Goal: Task Accomplishment & Management: Manage account settings

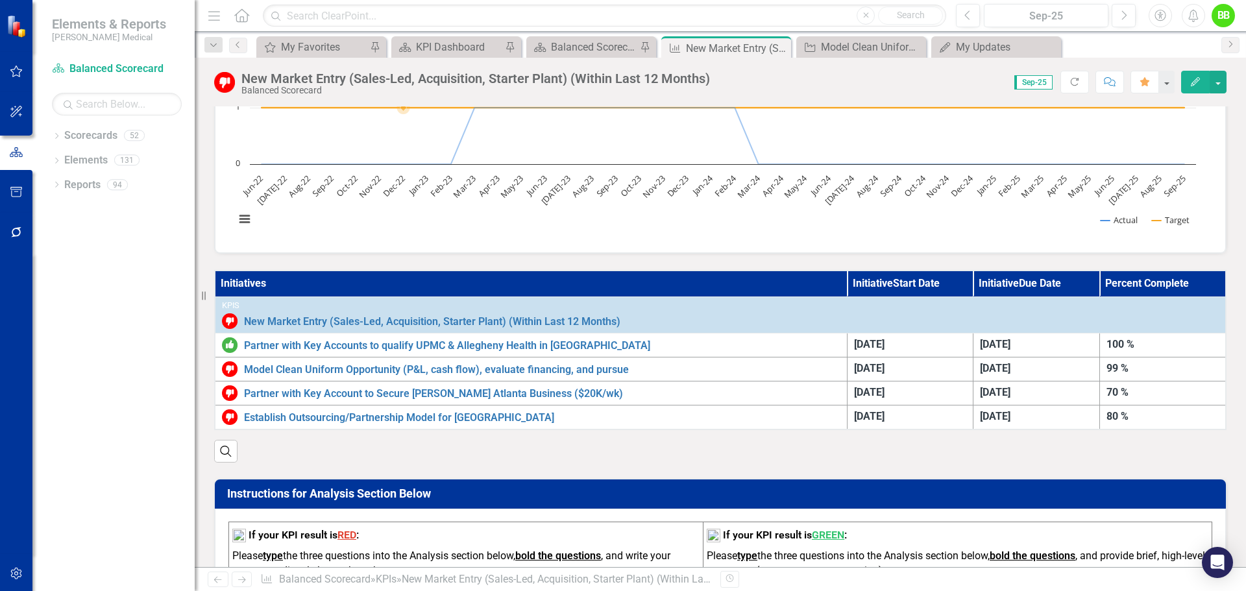
scroll to position [195, 0]
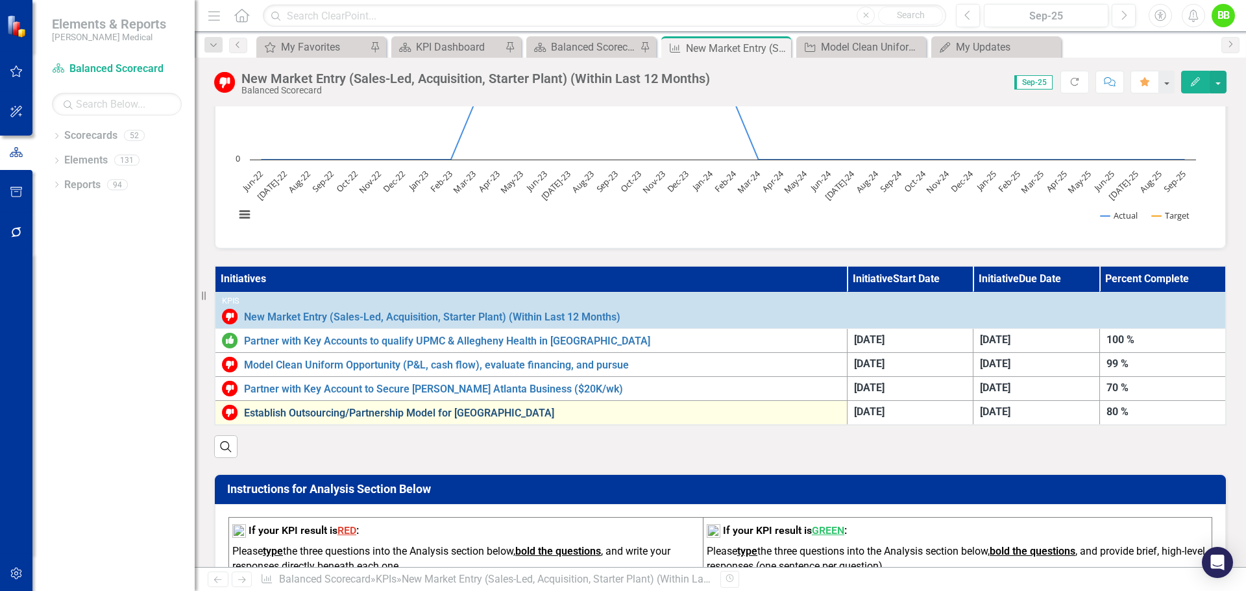
click at [408, 414] on link "Establish Outsourcing/Partnership Model for [GEOGRAPHIC_DATA]" at bounding box center [542, 414] width 597 height 12
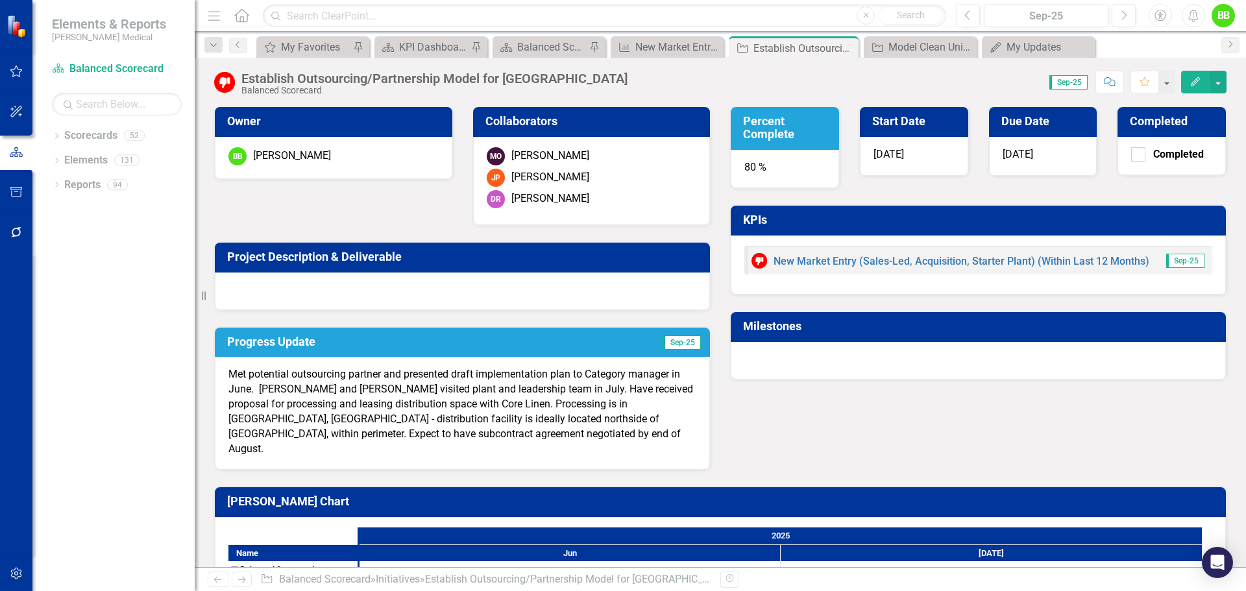
click at [746, 167] on div "80 %" at bounding box center [785, 169] width 108 height 39
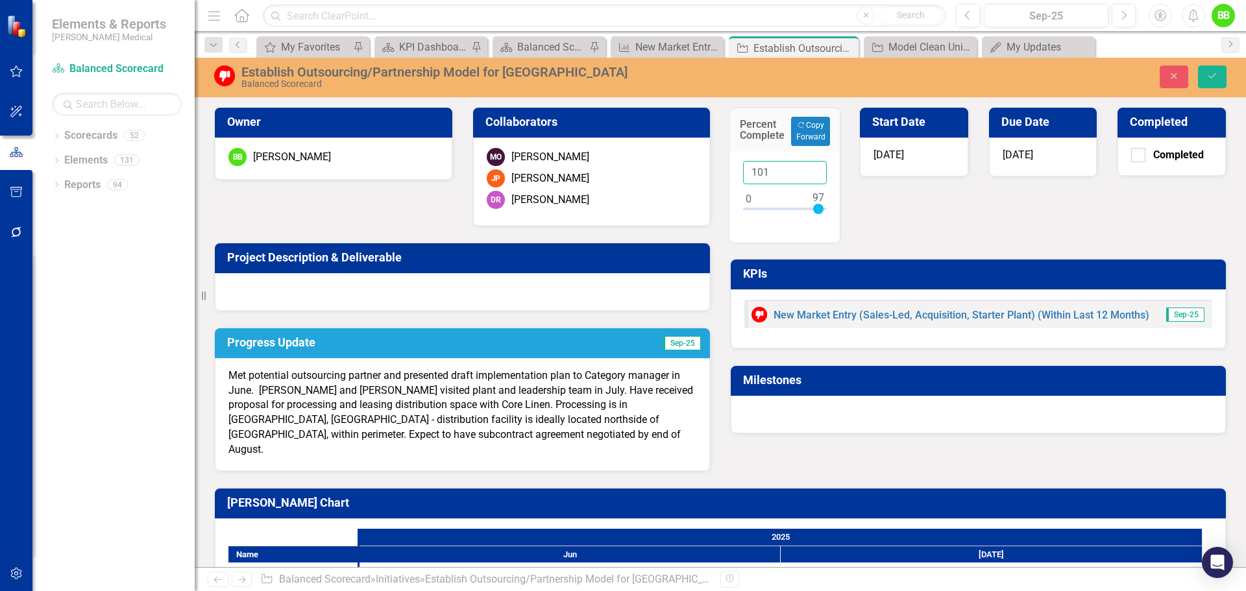
click at [809, 168] on input "101" at bounding box center [785, 173] width 84 height 24
click at [809, 175] on input "100" at bounding box center [785, 173] width 84 height 24
click at [809, 176] on input "99" at bounding box center [785, 173] width 84 height 24
click at [809, 176] on input "98" at bounding box center [785, 173] width 84 height 24
type input "99"
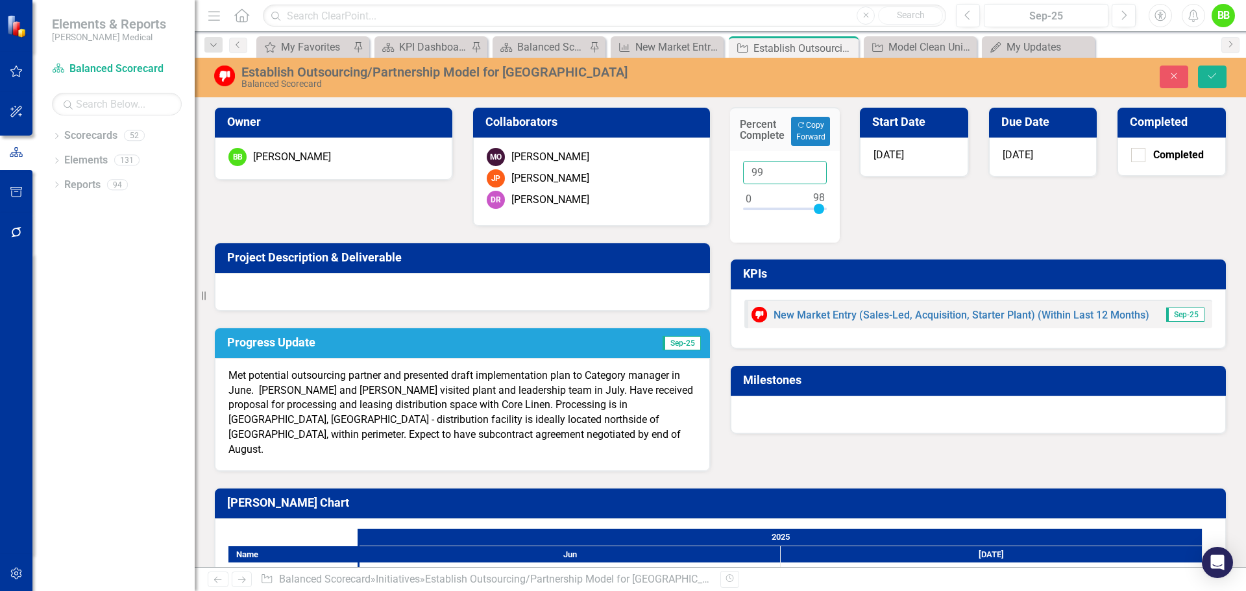
click at [809, 169] on input "99" at bounding box center [785, 173] width 84 height 24
click at [417, 434] on p "Met potential outsourcing partner and presented draft implementation plan to Ca…" at bounding box center [462, 413] width 468 height 89
click at [1220, 71] on button "Save" at bounding box center [1212, 77] width 29 height 23
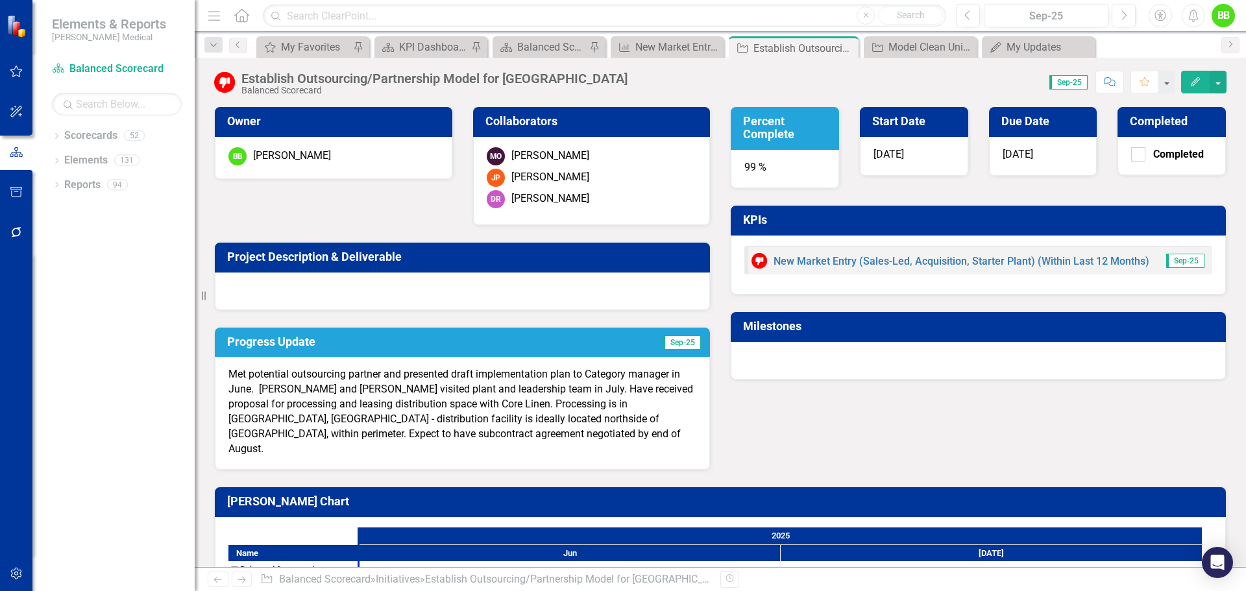
click at [432, 432] on p "Met potential outsourcing partner and presented draft implementation plan to Ca…" at bounding box center [462, 411] width 468 height 89
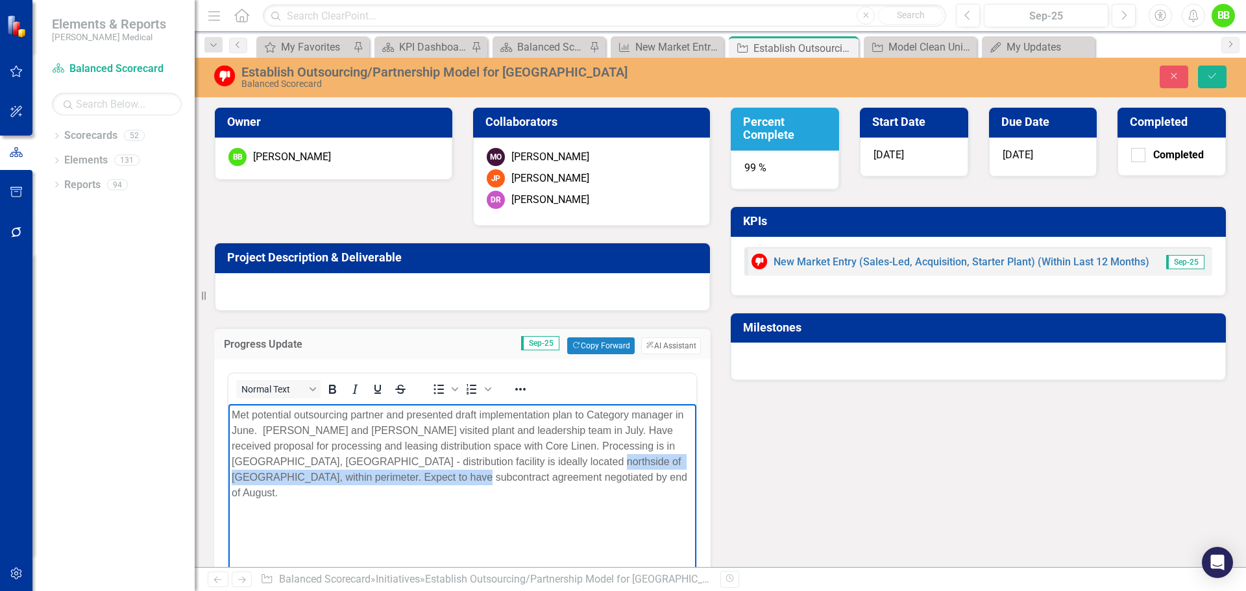
drag, startPoint x: 518, startPoint y: 463, endPoint x: 532, endPoint y: 476, distance: 19.3
click at [532, 476] on p "Met potential outsourcing partner and presented draft implementation plan to Ca…" at bounding box center [463, 454] width 462 height 93
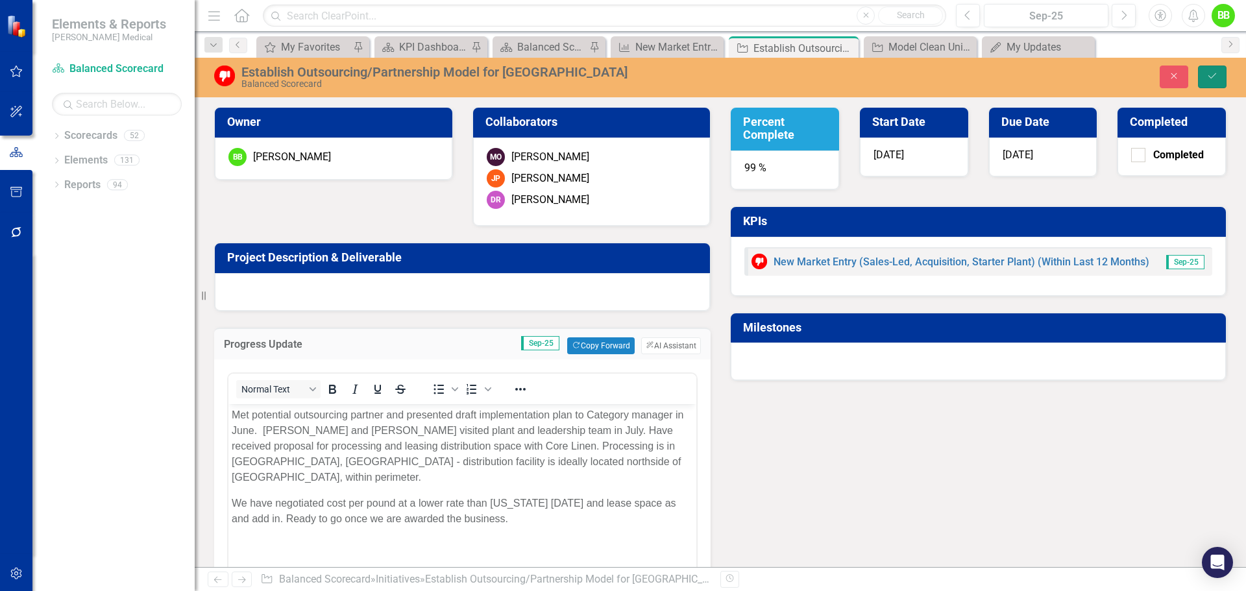
click at [1214, 66] on button "Save" at bounding box center [1212, 77] width 29 height 23
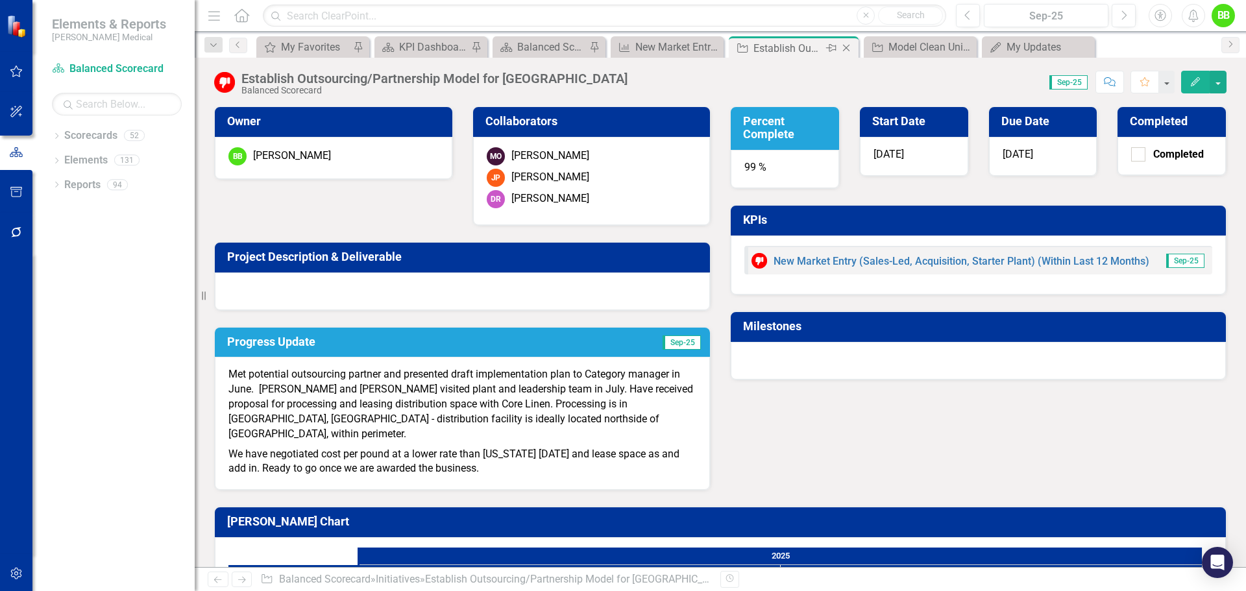
click at [849, 47] on icon "Close" at bounding box center [846, 48] width 13 height 10
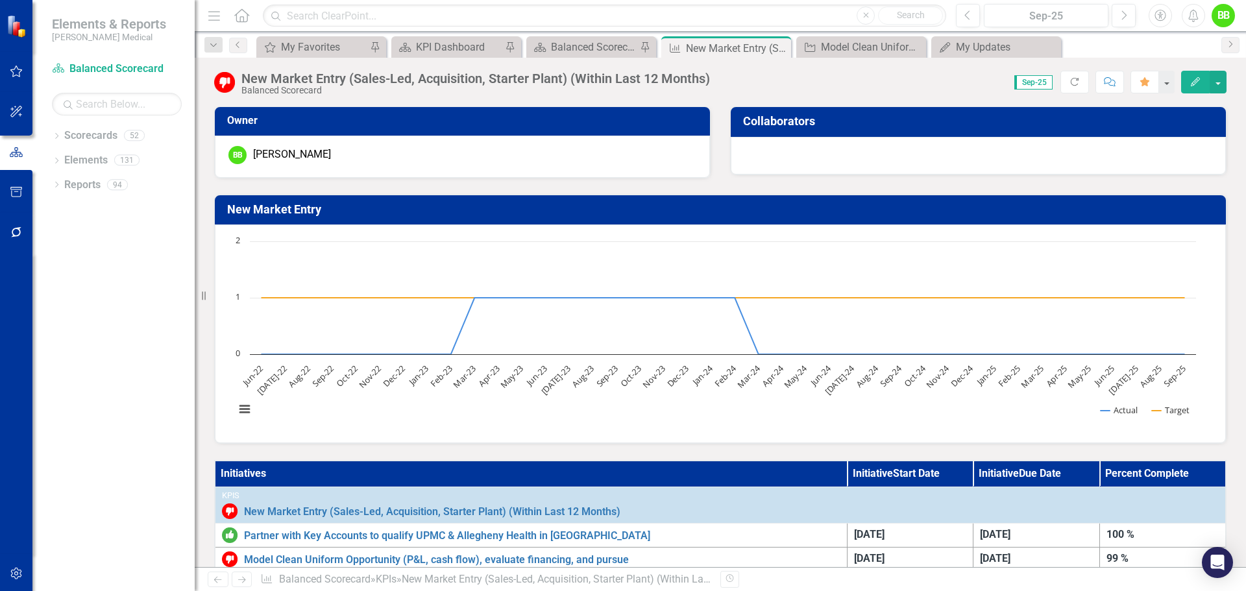
scroll to position [195, 0]
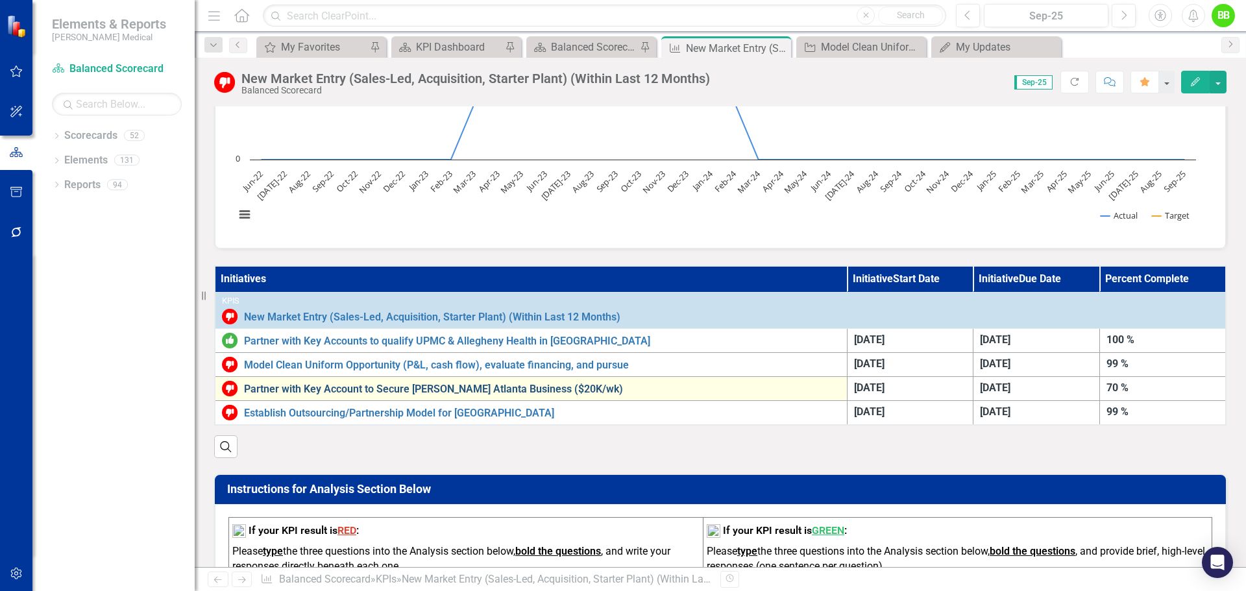
click at [360, 393] on link "Partner with Key Account to Secure Kaiser Atlanta Business ($20K/wk)" at bounding box center [542, 390] width 597 height 12
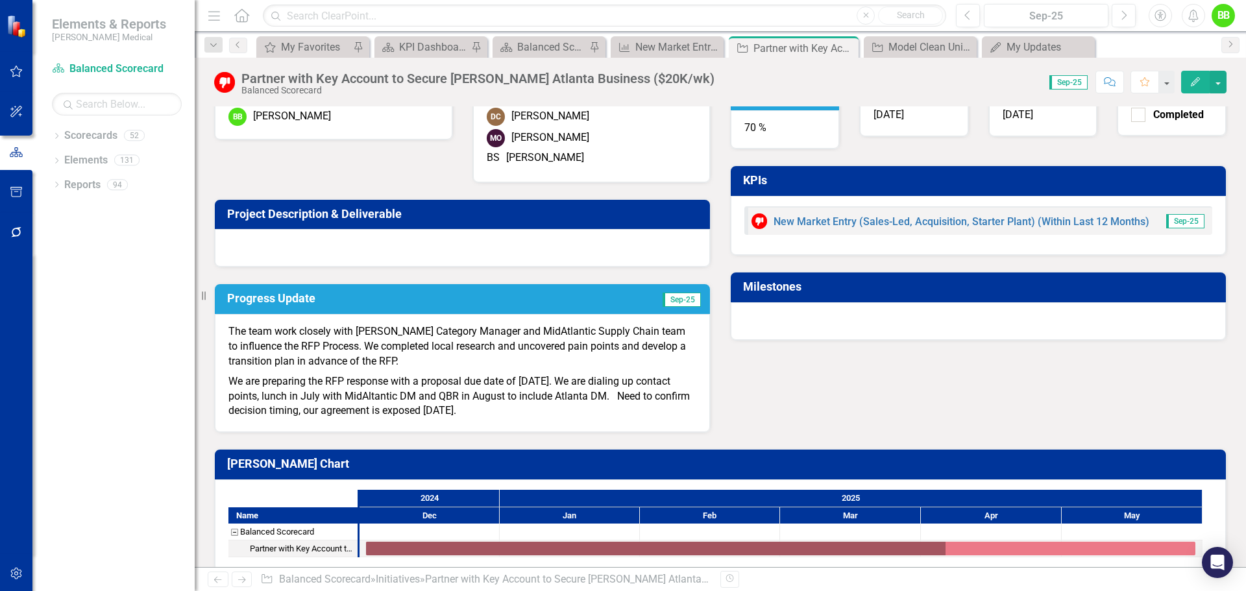
scroll to position [60, 0]
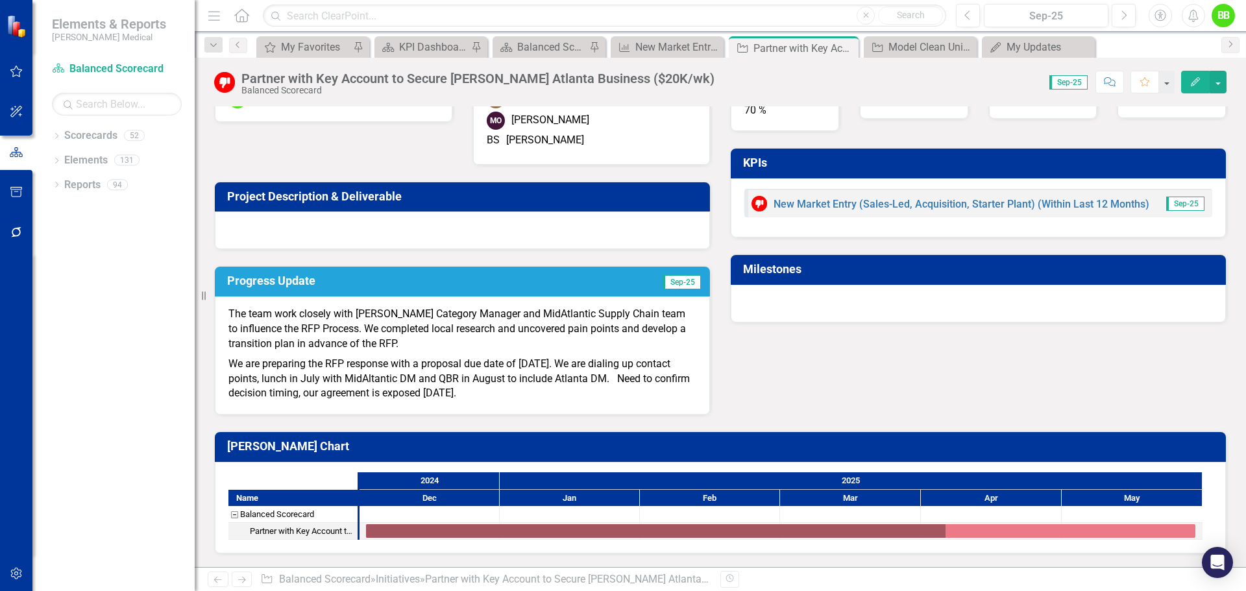
click at [536, 283] on h3 "Progress Update" at bounding box center [391, 281] width 328 height 13
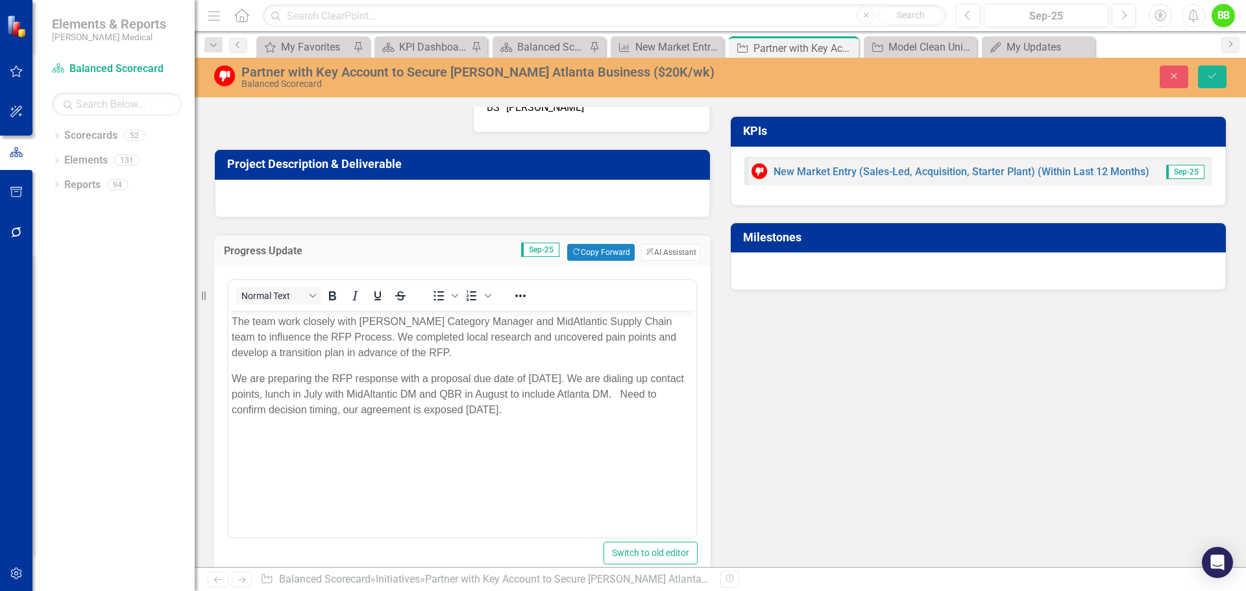
scroll to position [130, 0]
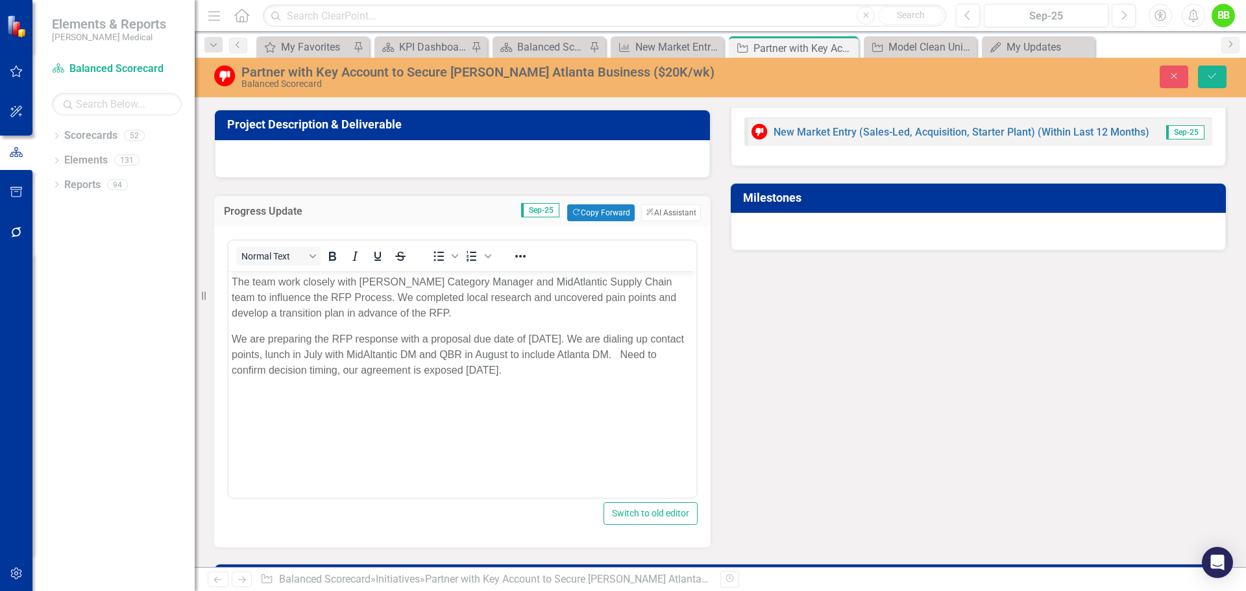
click at [584, 336] on p "We are preparing the RFP response with a proposal due date of 8/29/2025. We are…" at bounding box center [463, 354] width 462 height 47
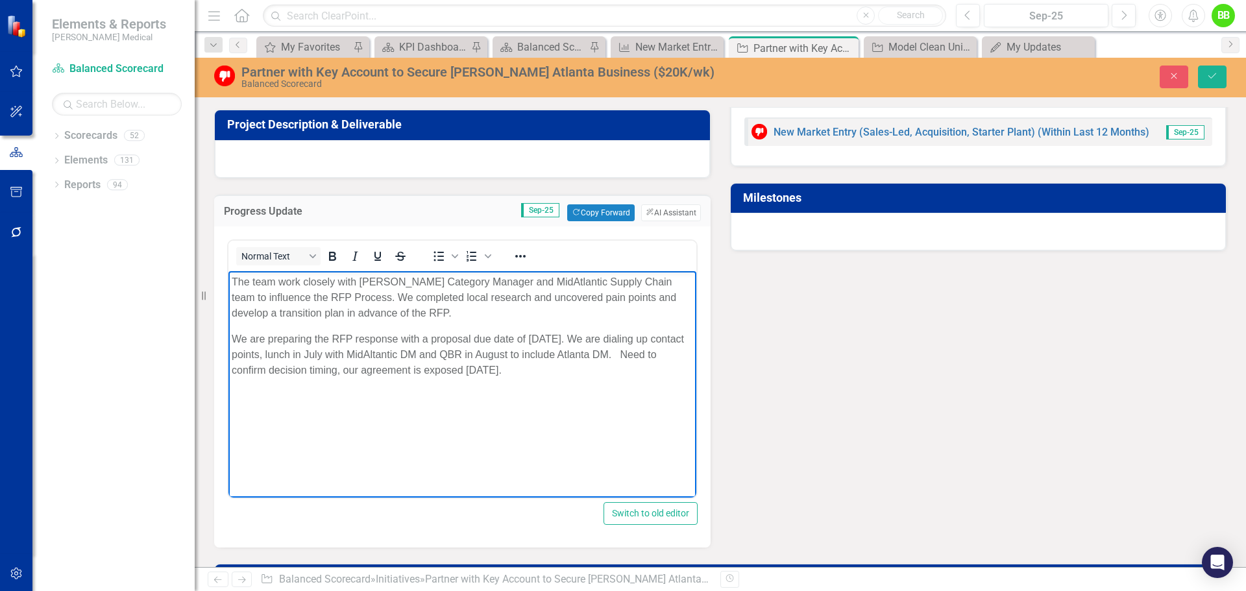
drag, startPoint x: 656, startPoint y: 353, endPoint x: 665, endPoint y: 366, distance: 15.5
click at [665, 366] on p "We are preparing the RFP response with a proposal due date of 8/29/2025. We are…" at bounding box center [463, 354] width 462 height 47
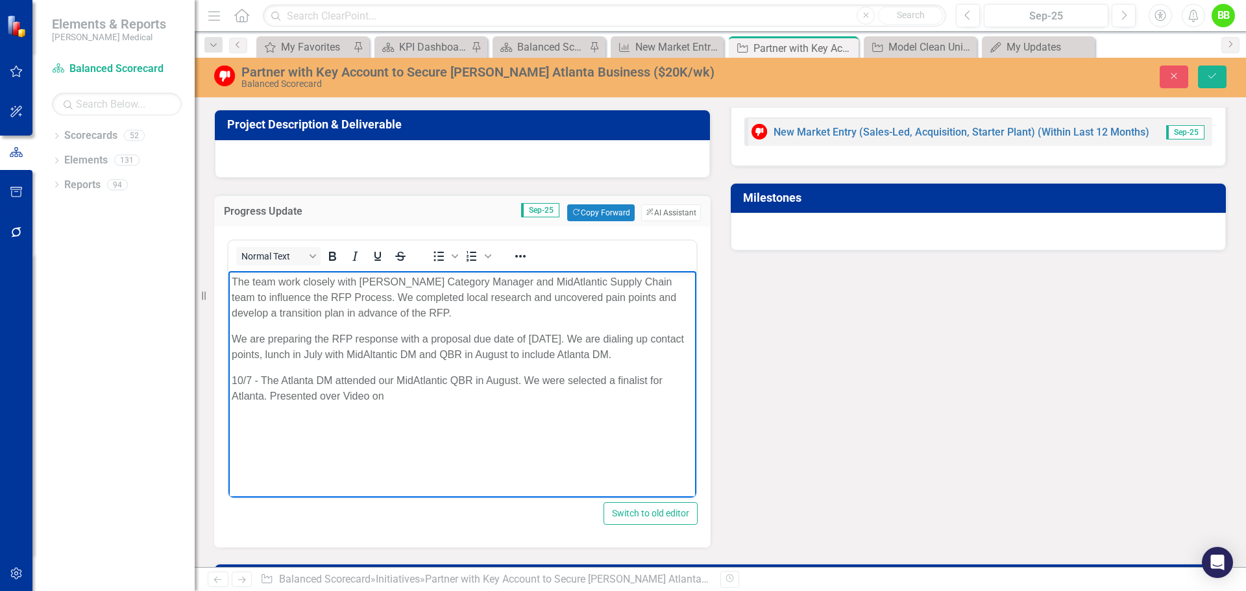
drag, startPoint x: 410, startPoint y: 352, endPoint x: 355, endPoint y: 350, distance: 55.2
click at [355, 350] on p "We are preparing the RFP response with a proposal due date of 8/29/2025. We are…" at bounding box center [463, 346] width 462 height 31
click at [411, 354] on p "We are preparing the RFP response with a proposal due date of 8/29/2025. We are…" at bounding box center [463, 346] width 462 height 31
click at [394, 401] on p "10/7 - The Atlanta DM attended our MidAtlantic QBR in August. We were selected …" at bounding box center [463, 388] width 462 height 31
drag, startPoint x: 449, startPoint y: 411, endPoint x: 456, endPoint y: 409, distance: 7.4
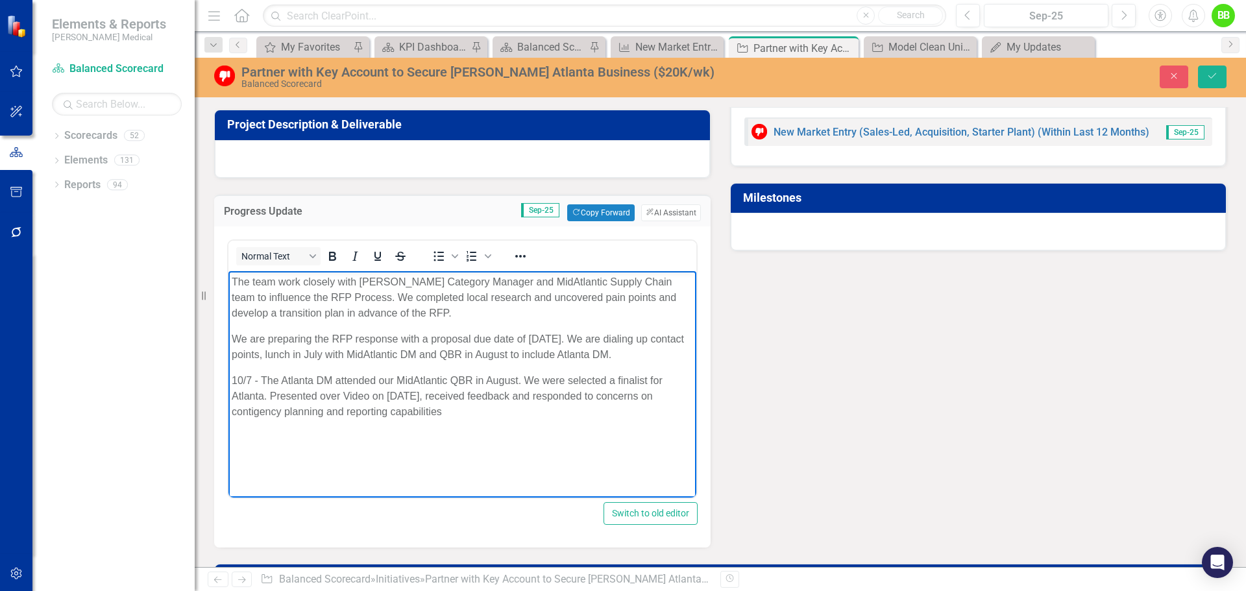
click at [449, 411] on p "10/7 - The Atlanta DM attended our MidAtlantic QBR in August. We were selected …" at bounding box center [463, 396] width 462 height 47
click at [547, 408] on p "10/7 - The Atlanta DM attended our MidAtlantic QBR in August. We were selected …" at bounding box center [463, 396] width 462 height 47
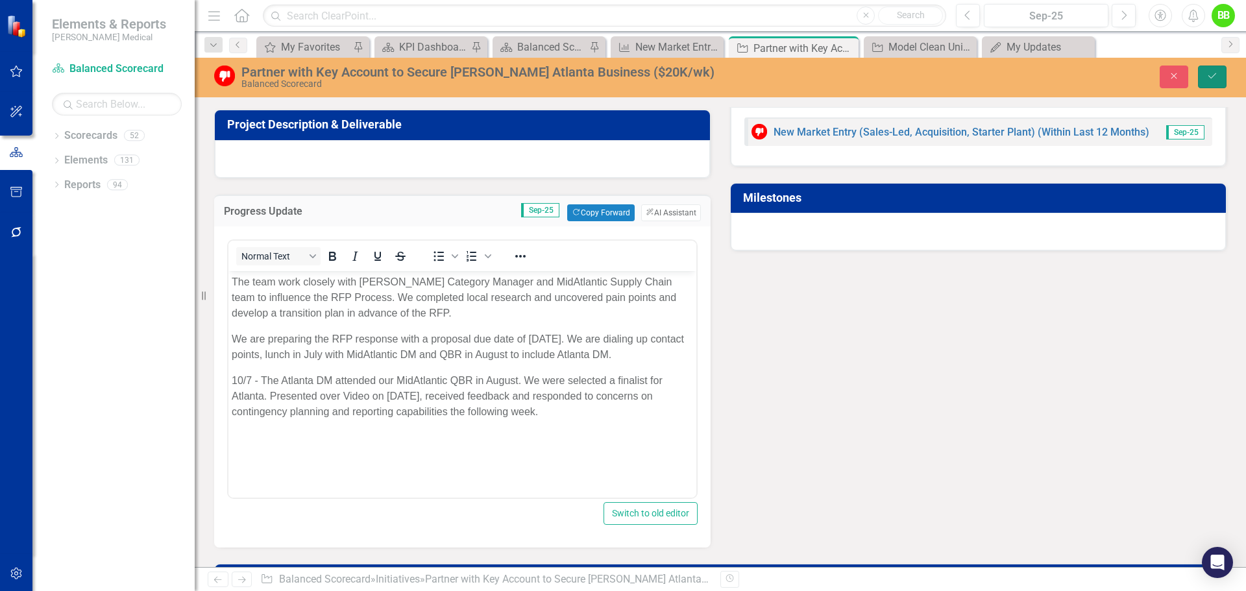
click at [1213, 74] on icon "Save" at bounding box center [1213, 75] width 12 height 9
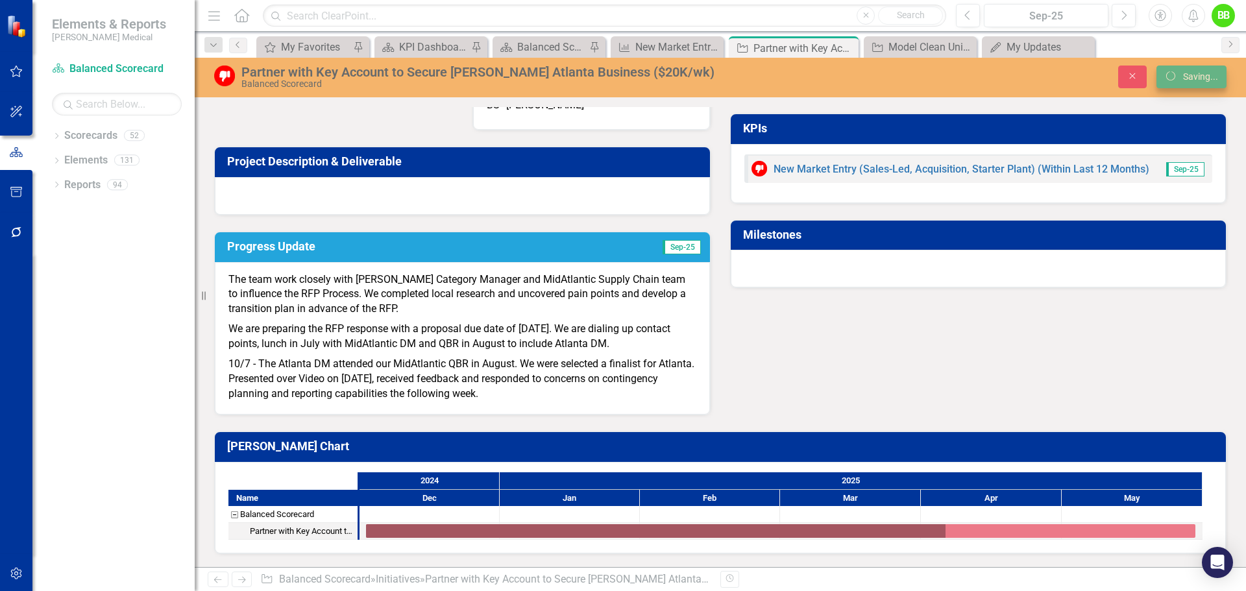
scroll to position [96, 0]
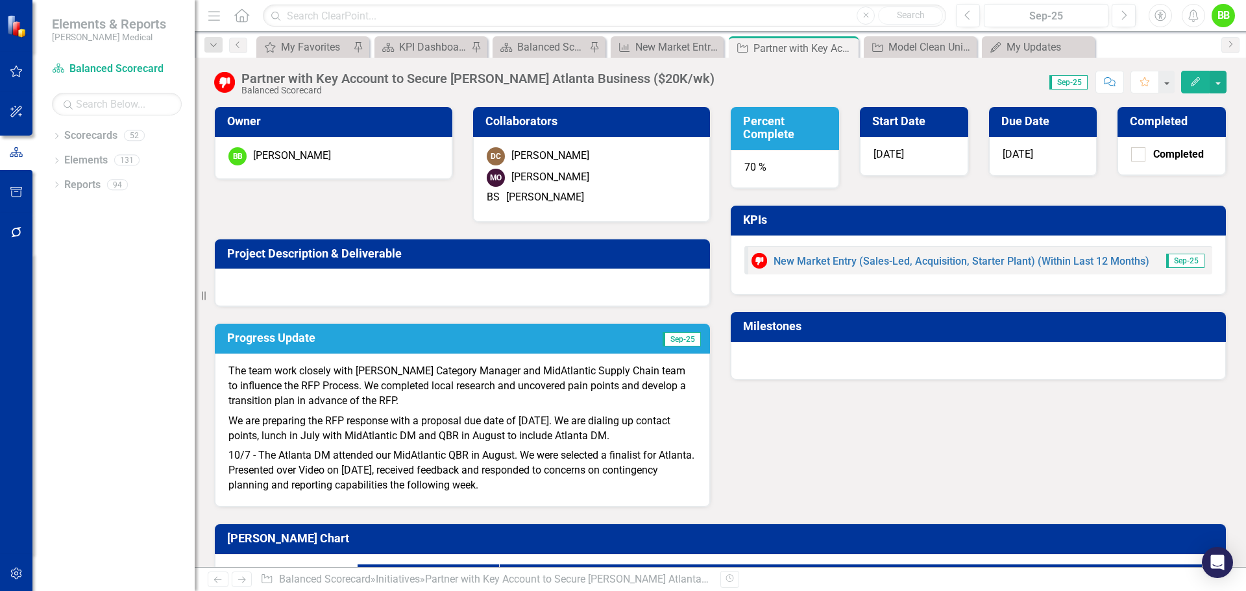
click at [750, 166] on div "70 %" at bounding box center [785, 169] width 108 height 39
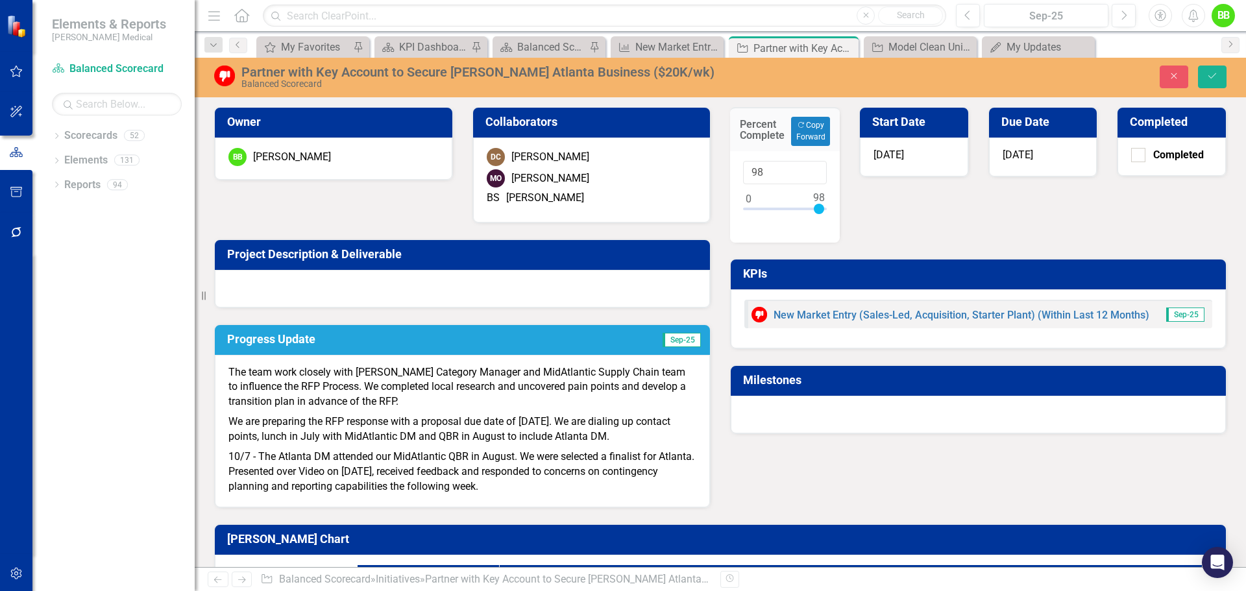
type input "99"
drag, startPoint x: 798, startPoint y: 210, endPoint x: 817, endPoint y: 208, distance: 19.5
click at [817, 208] on div at bounding box center [820, 209] width 10 height 10
click at [1216, 77] on icon "Save" at bounding box center [1213, 75] width 12 height 9
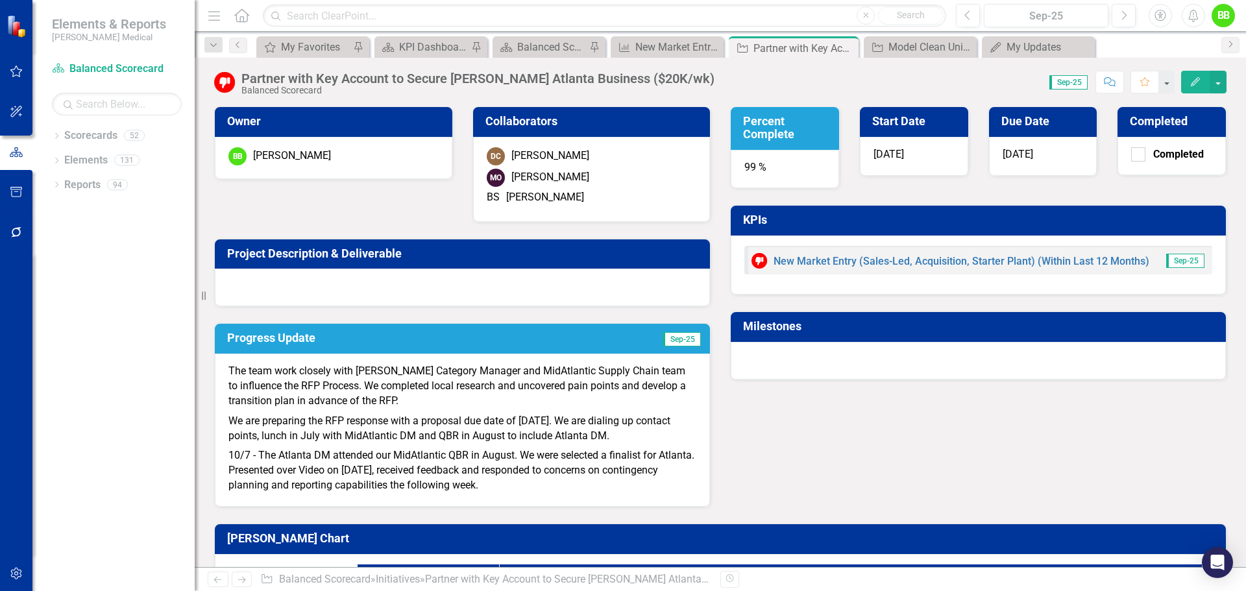
click at [411, 83] on div "Partner with Key Account to Secure Kaiser Atlanta Business ($20K/wk)" at bounding box center [477, 78] width 473 height 14
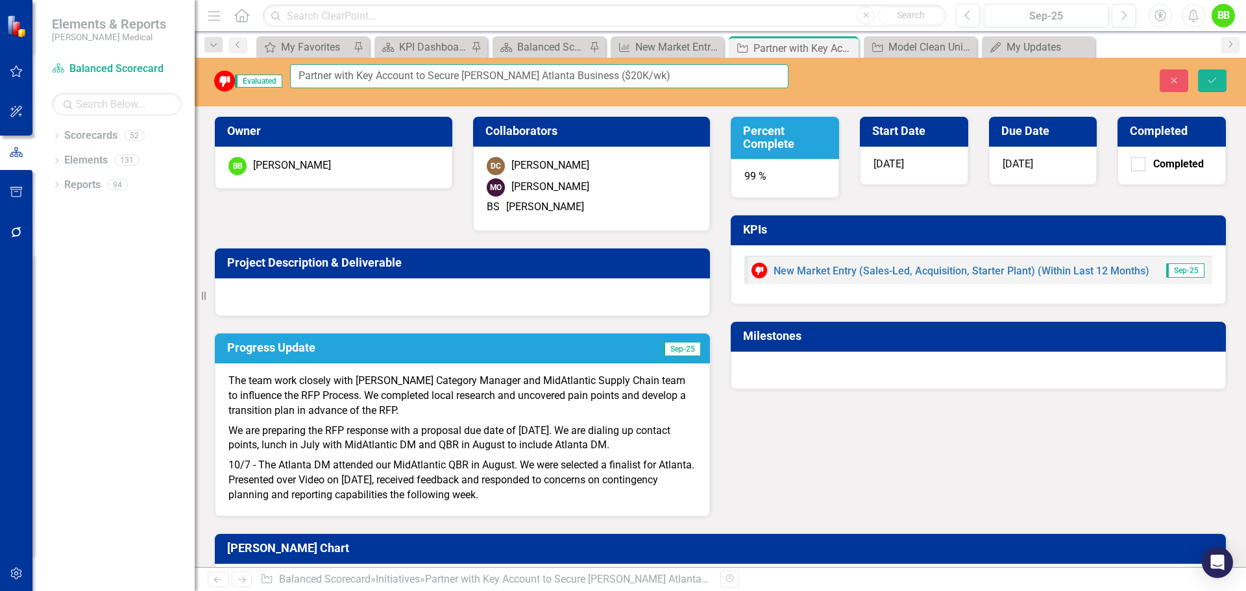
click at [421, 77] on input "Partner with Key Account to Secure Kaiser Atlanta Business ($20K/wk)" at bounding box center [539, 76] width 499 height 24
type input "Partner with Key Account Team to Secure [PERSON_NAME] Atlanta Business ($20K/wk)"
click at [1220, 73] on button "Save" at bounding box center [1212, 80] width 29 height 23
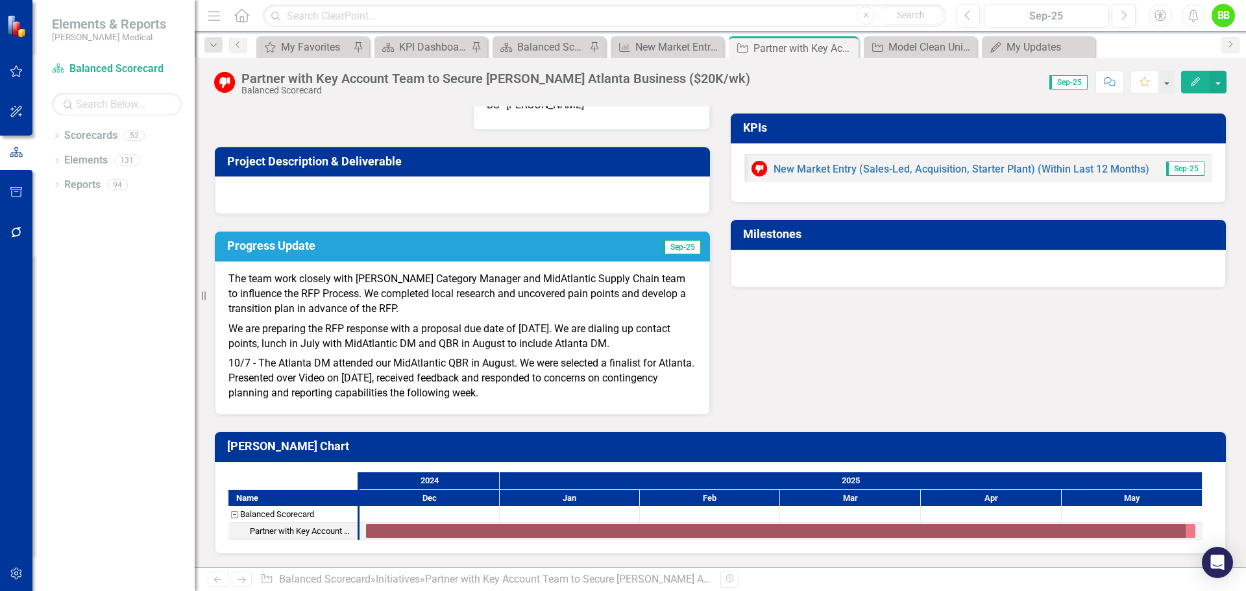
scroll to position [0, 0]
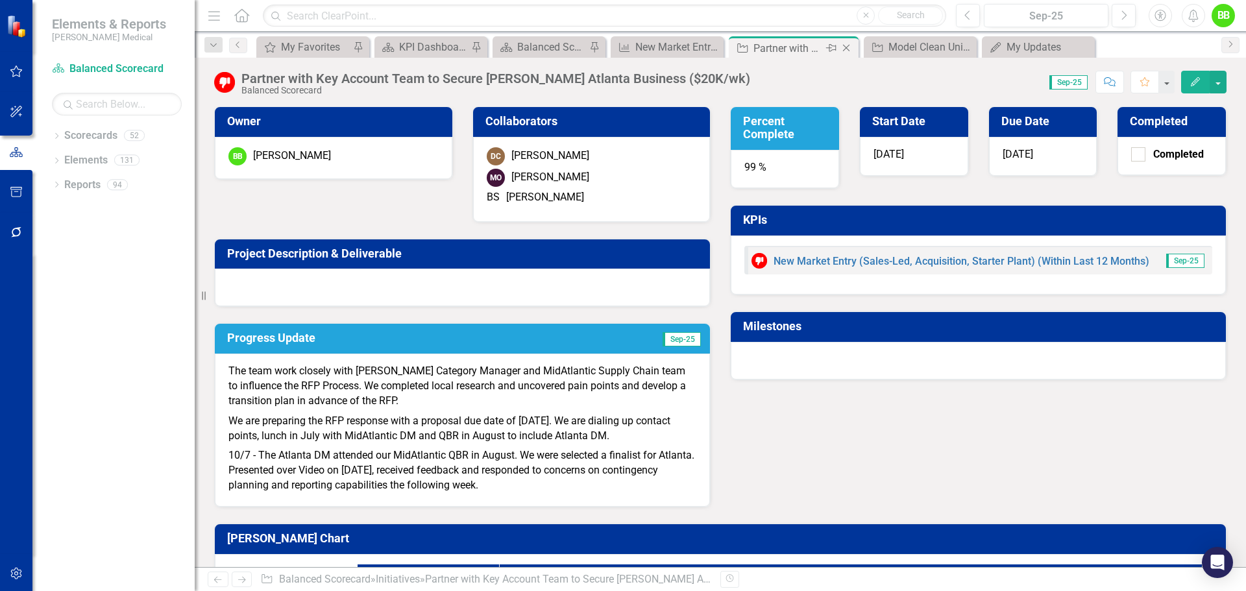
click at [849, 47] on icon "Close" at bounding box center [846, 48] width 13 height 10
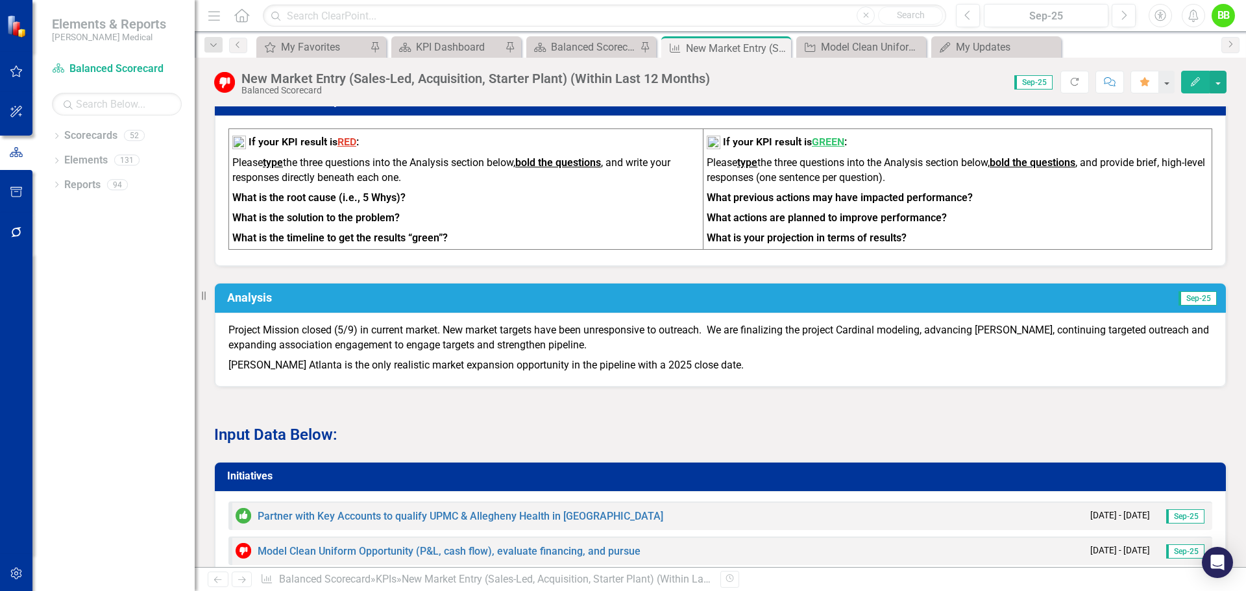
scroll to position [584, 0]
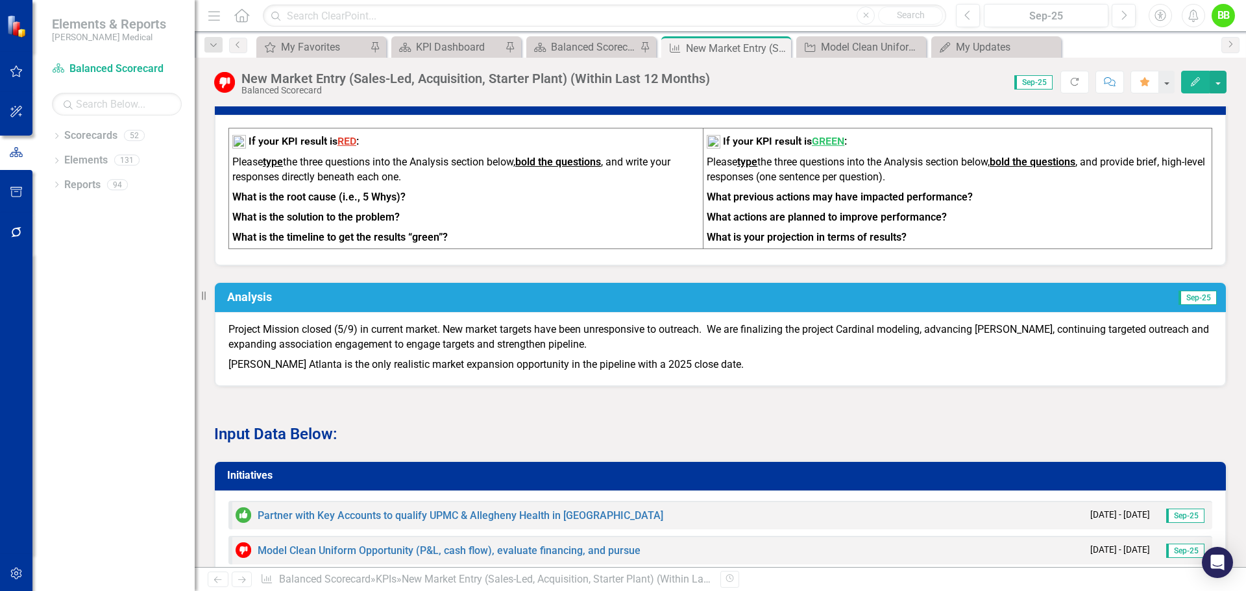
click at [468, 350] on p "Project Mission closed (5/9) in current market. New market targets have been un…" at bounding box center [720, 339] width 984 height 32
click at [501, 350] on p "Project Mission closed (5/9) in current market. New market targets have been un…" at bounding box center [720, 339] width 984 height 32
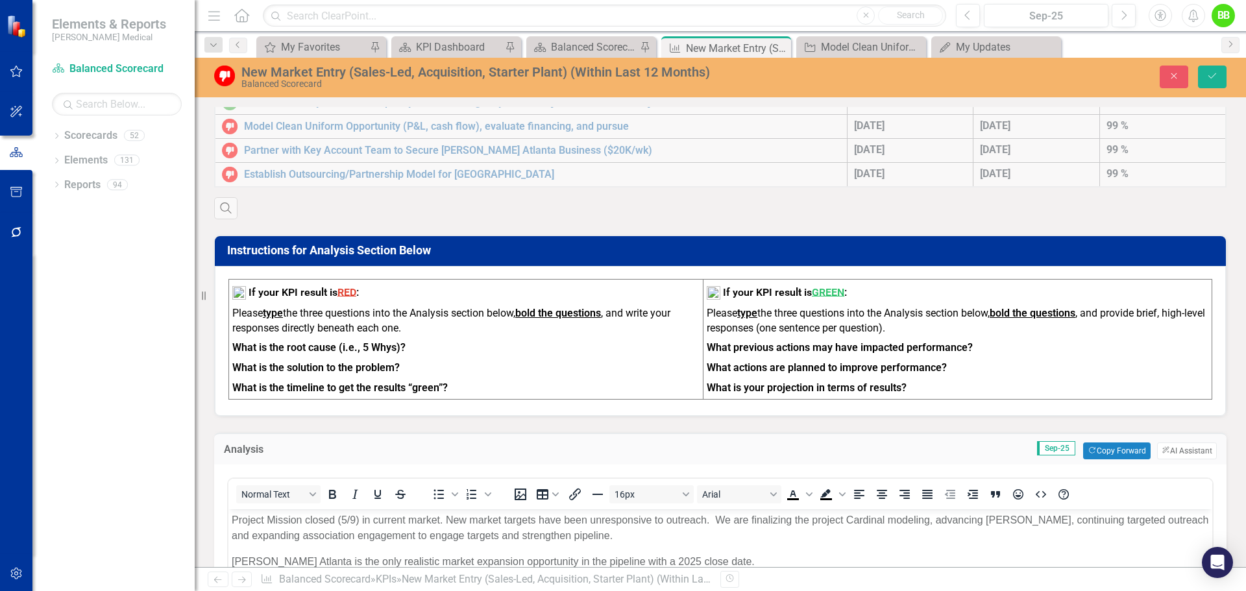
scroll to position [519, 0]
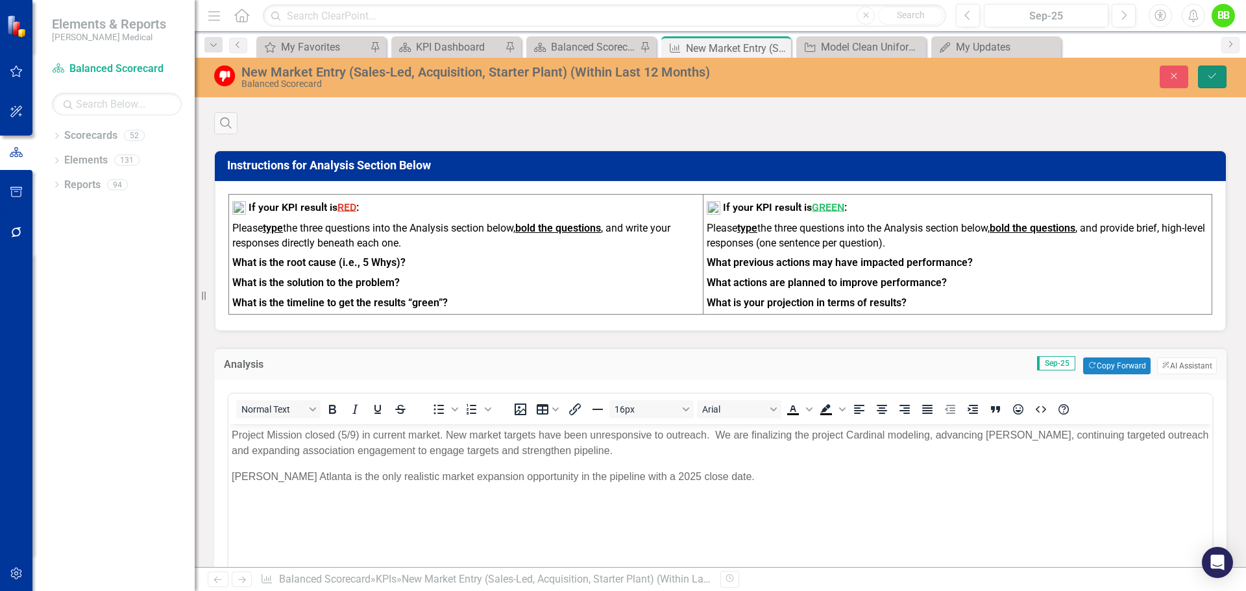
click at [1212, 80] on icon "Save" at bounding box center [1213, 75] width 12 height 9
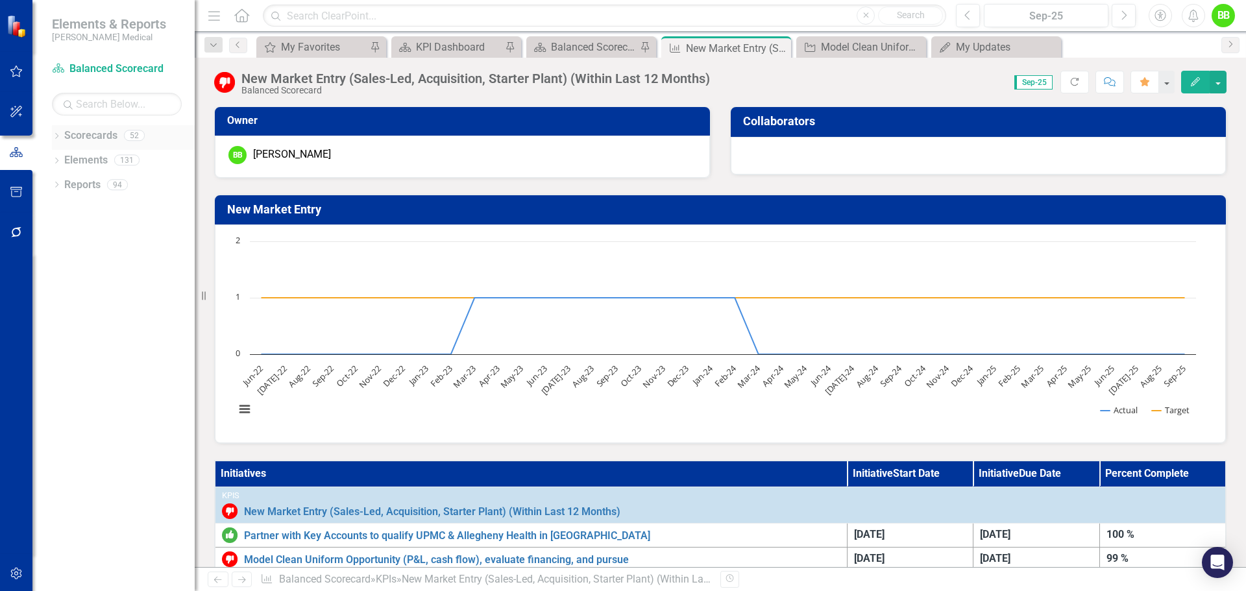
click at [55, 135] on icon "Dropdown" at bounding box center [56, 137] width 9 height 7
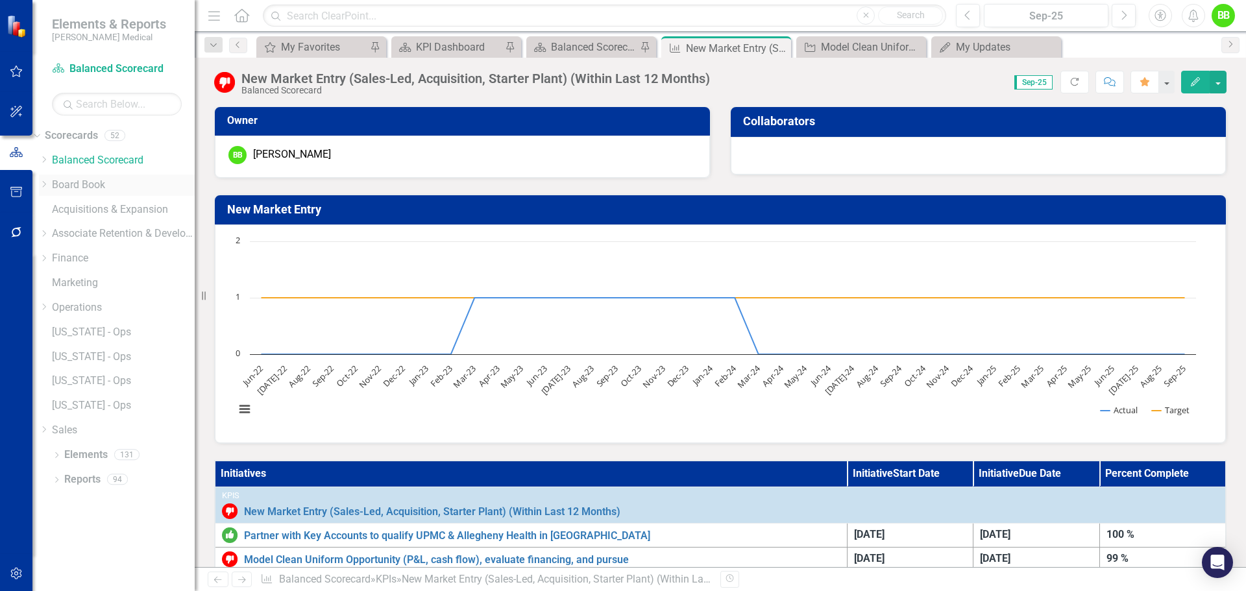
click at [90, 184] on link "Board Book" at bounding box center [123, 185] width 143 height 15
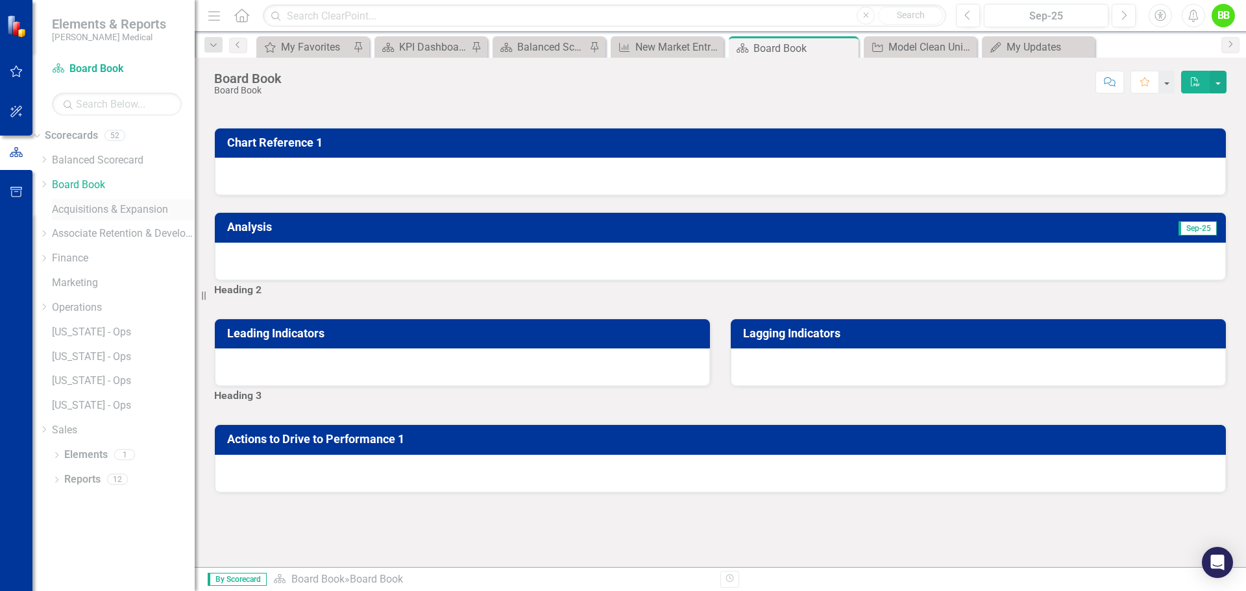
click at [101, 212] on link "Acquisitions & Expansion" at bounding box center [123, 210] width 143 height 15
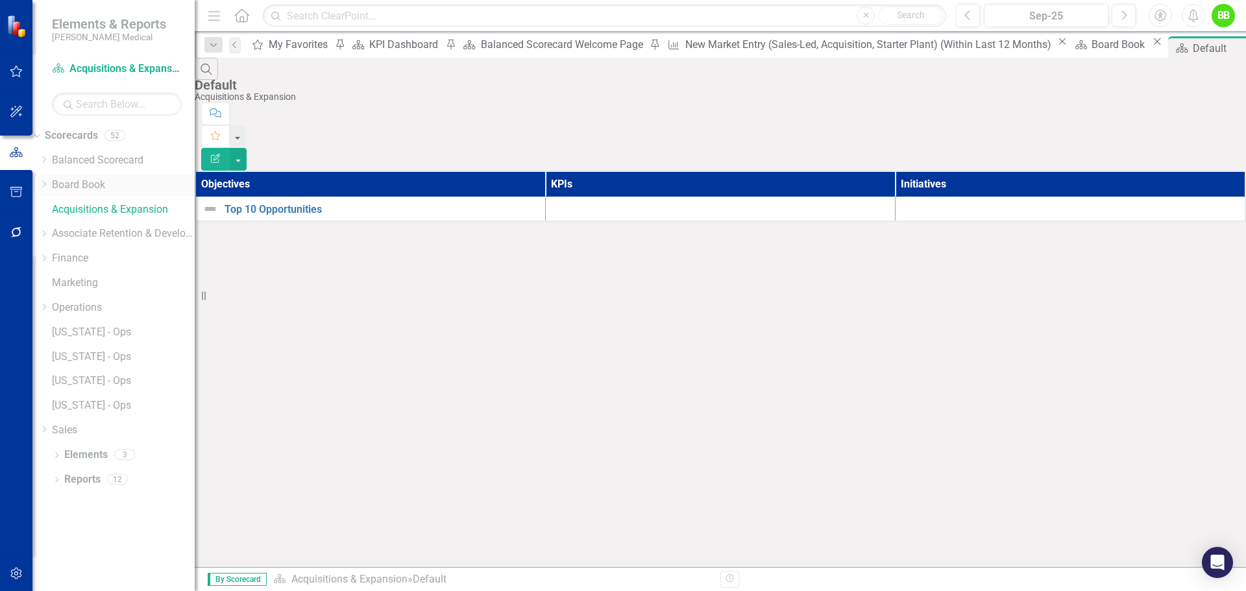
click at [85, 188] on link "Board Book" at bounding box center [123, 185] width 143 height 15
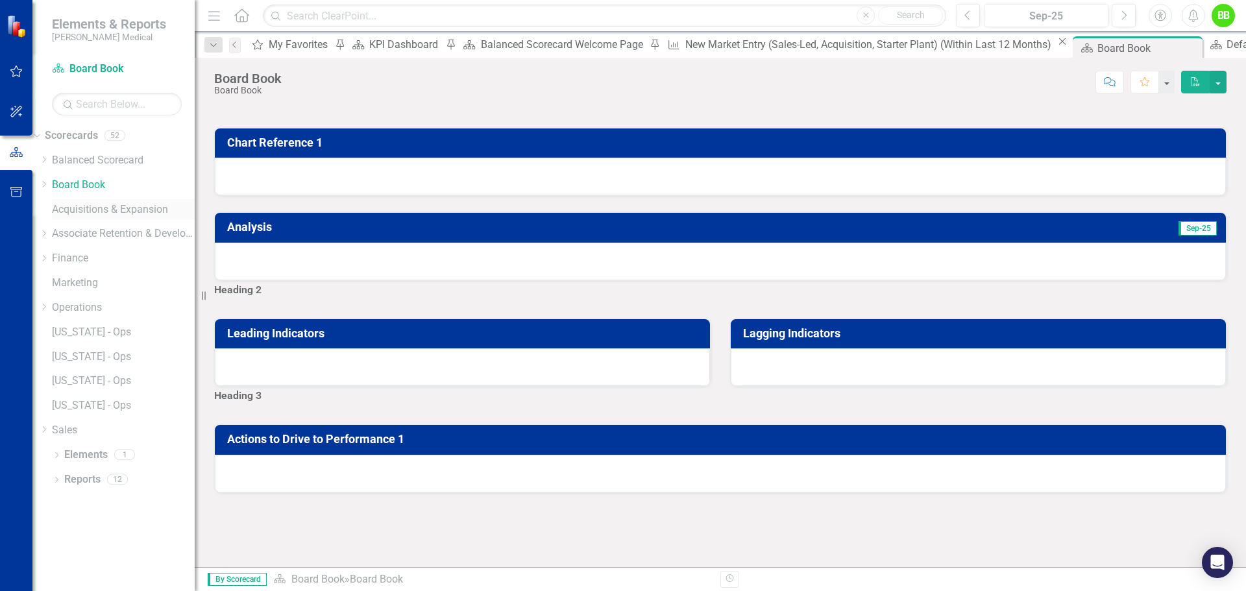
click at [93, 212] on link "Acquisitions & Expansion" at bounding box center [123, 210] width 143 height 15
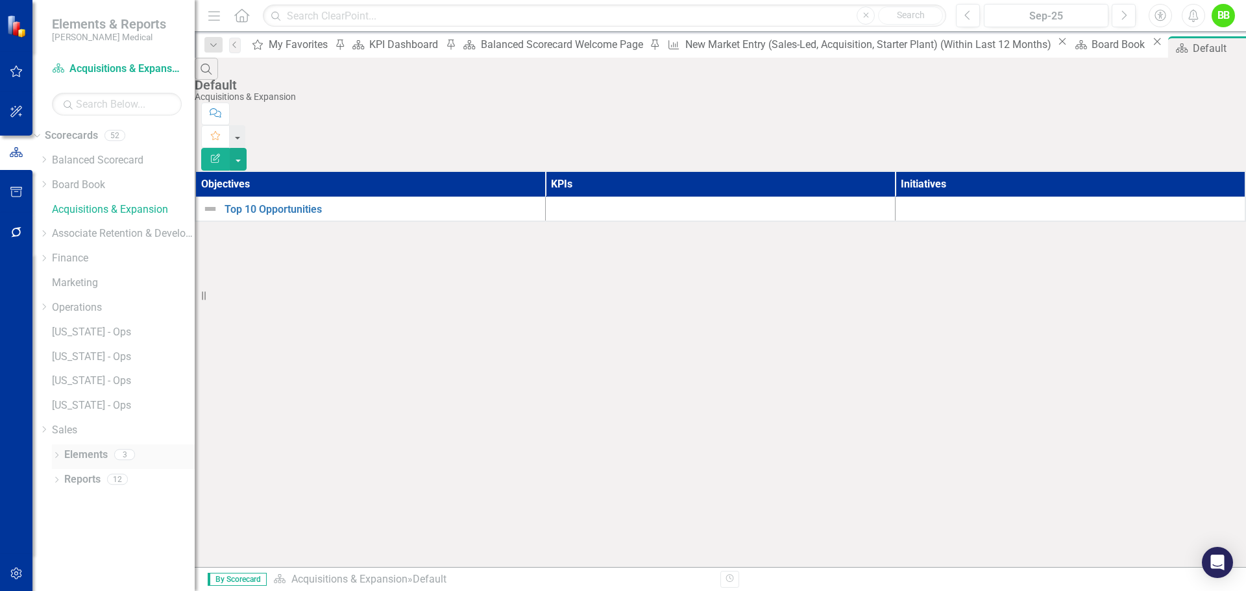
click at [62, 456] on div "Dropdown Elements 3" at bounding box center [123, 457] width 143 height 25
click at [58, 456] on icon at bounding box center [56, 455] width 3 height 6
click at [103, 476] on link "Objective Objectives" at bounding box center [84, 480] width 66 height 15
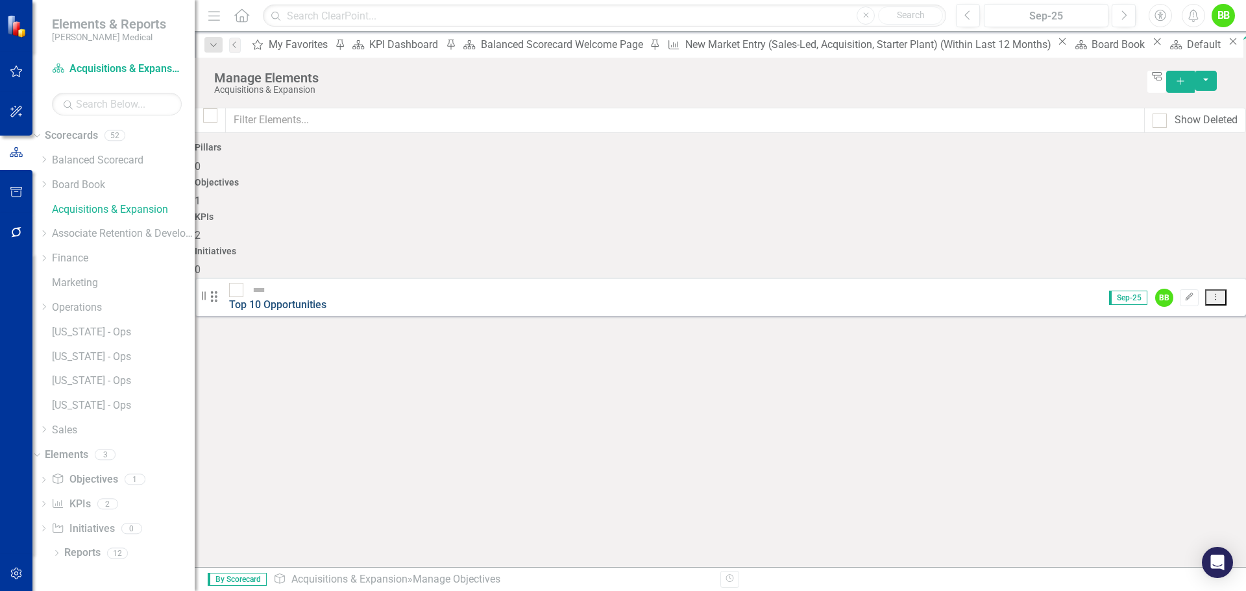
click at [327, 299] on link "Top 10 Opportunities" at bounding box center [277, 305] width 97 height 12
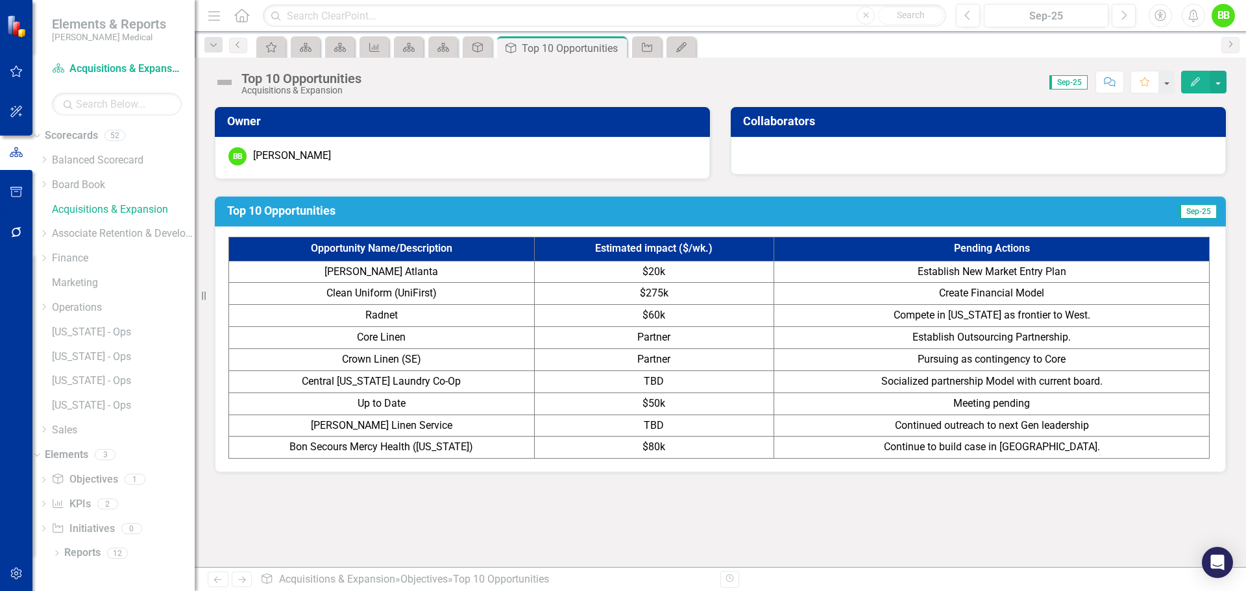
click at [944, 295] on span "Create Financial Model" at bounding box center [991, 293] width 105 height 12
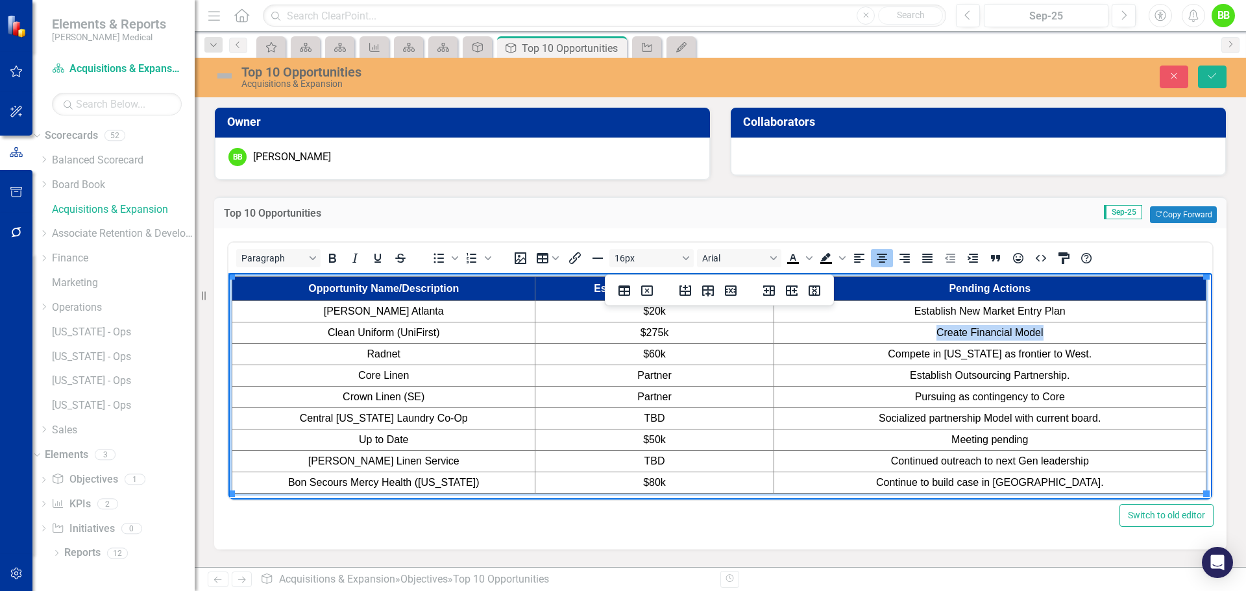
drag, startPoint x: 1047, startPoint y: 331, endPoint x: 926, endPoint y: 331, distance: 120.7
click at [926, 331] on td "Create Financial Model" at bounding box center [990, 333] width 432 height 21
drag, startPoint x: 662, startPoint y: 329, endPoint x: 647, endPoint y: 332, distance: 15.2
click at [647, 332] on span "$275k" at bounding box center [655, 332] width 29 height 11
click at [964, 332] on span "Create Financial Model" at bounding box center [990, 332] width 107 height 11
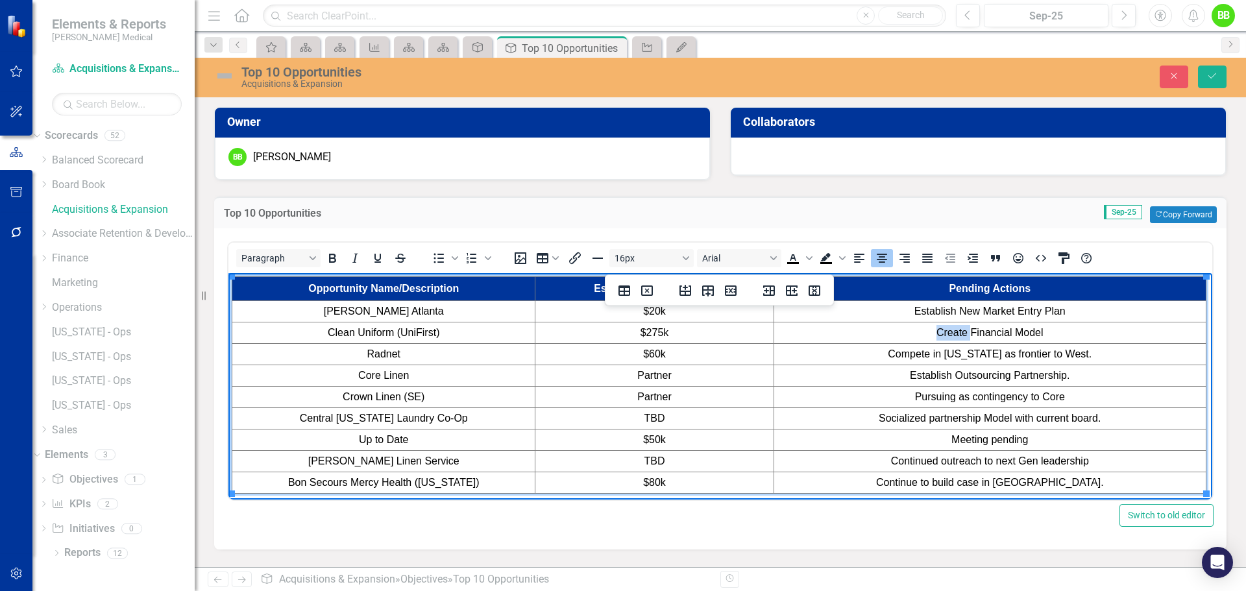
click at [964, 332] on span "Create Financial Model" at bounding box center [990, 332] width 107 height 11
drag, startPoint x: 1052, startPoint y: 332, endPoint x: 935, endPoint y: 331, distance: 116.8
click at [935, 331] on td "Create Financial Model" at bounding box center [990, 333] width 432 height 21
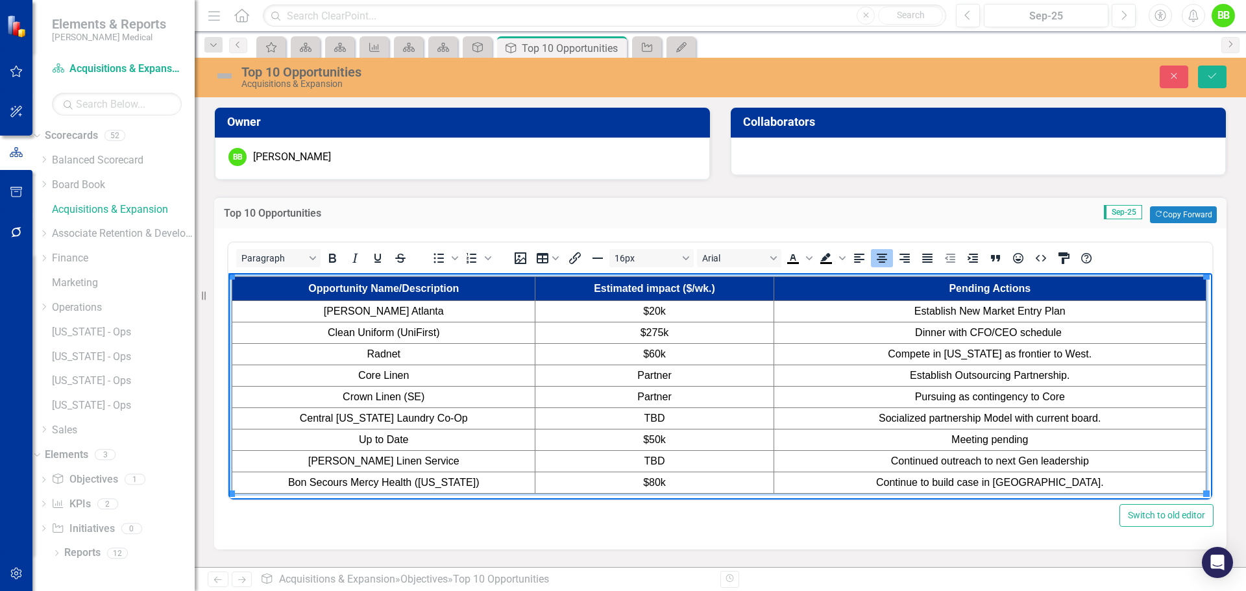
click at [1070, 336] on td "Dinner with CFO/CEO schedule ﻿" at bounding box center [990, 333] width 432 height 21
click at [1066, 329] on td "Dinner with CFO/CEO schedule ﻿" at bounding box center [990, 333] width 432 height 21
click at [1062, 330] on span "Dinner with CFO/CEO schedule ﻿" at bounding box center [989, 332] width 149 height 11
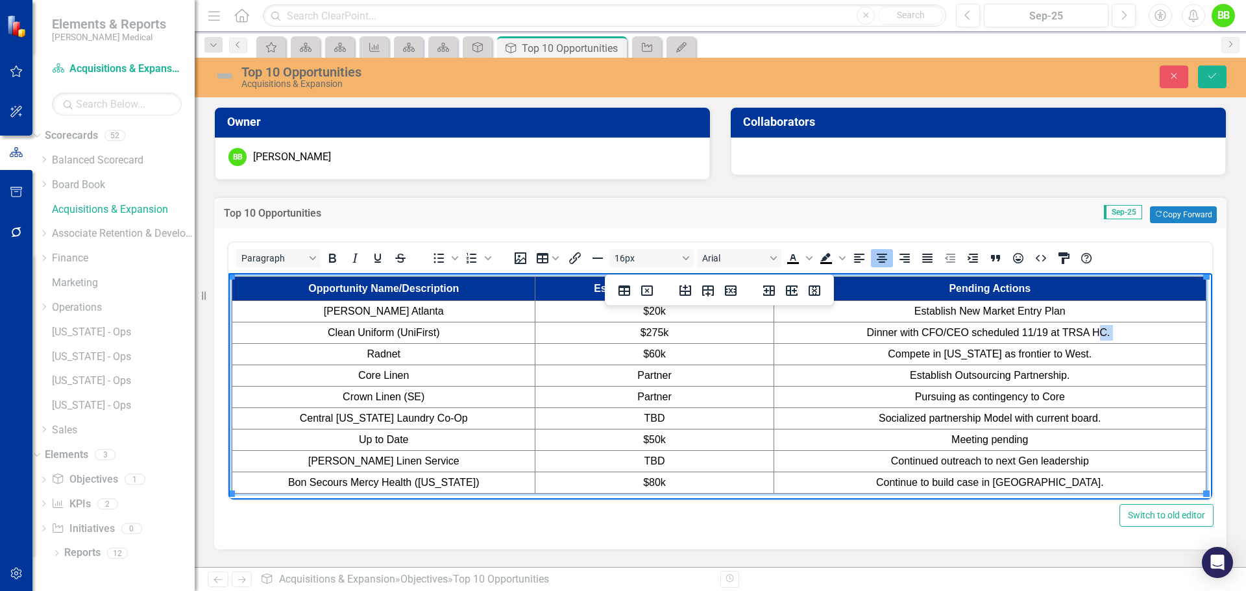
drag, startPoint x: 1107, startPoint y: 332, endPoint x: 1098, endPoint y: 331, distance: 9.1
click at [1098, 331] on span "Dinner with CFO/CEO scheduled 11/19 at TRSA HC. ﻿" at bounding box center [990, 332] width 246 height 11
click at [894, 351] on td "Compete in Texas as frontier to West." at bounding box center [990, 354] width 432 height 21
drag, startPoint x: 1089, startPoint y: 373, endPoint x: 900, endPoint y: 372, distance: 189.5
click at [900, 372] on td "Establish Outsourcing Partnership." at bounding box center [990, 375] width 432 height 21
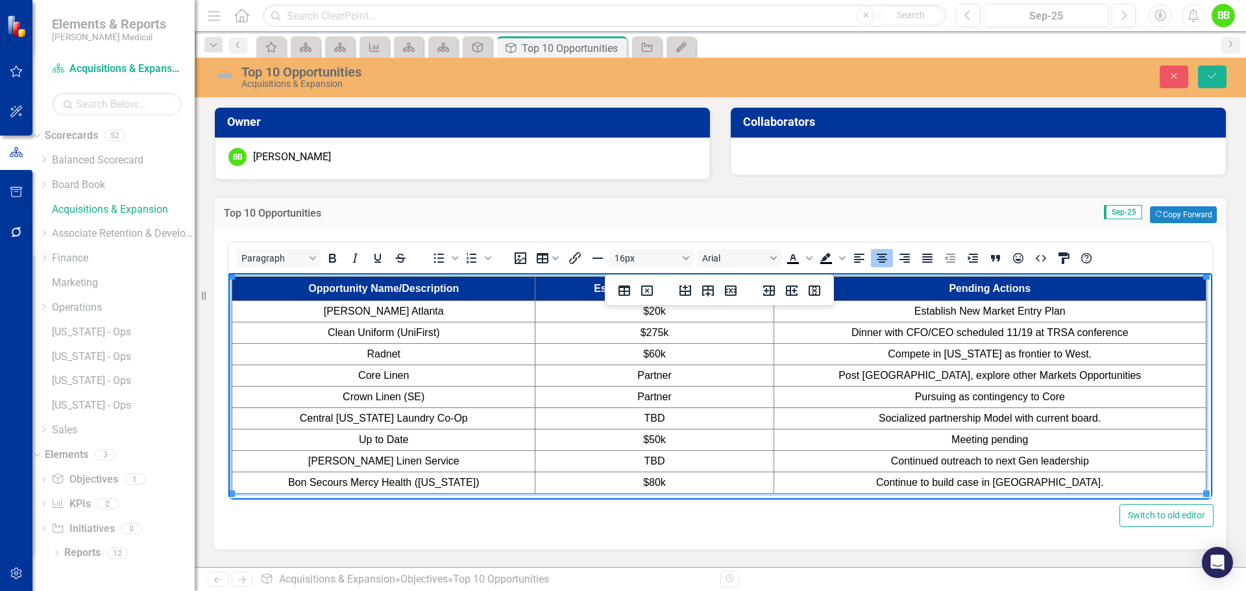
click at [1113, 374] on td "Post Atlanta, explore other Markets Opportunities" at bounding box center [990, 375] width 432 height 21
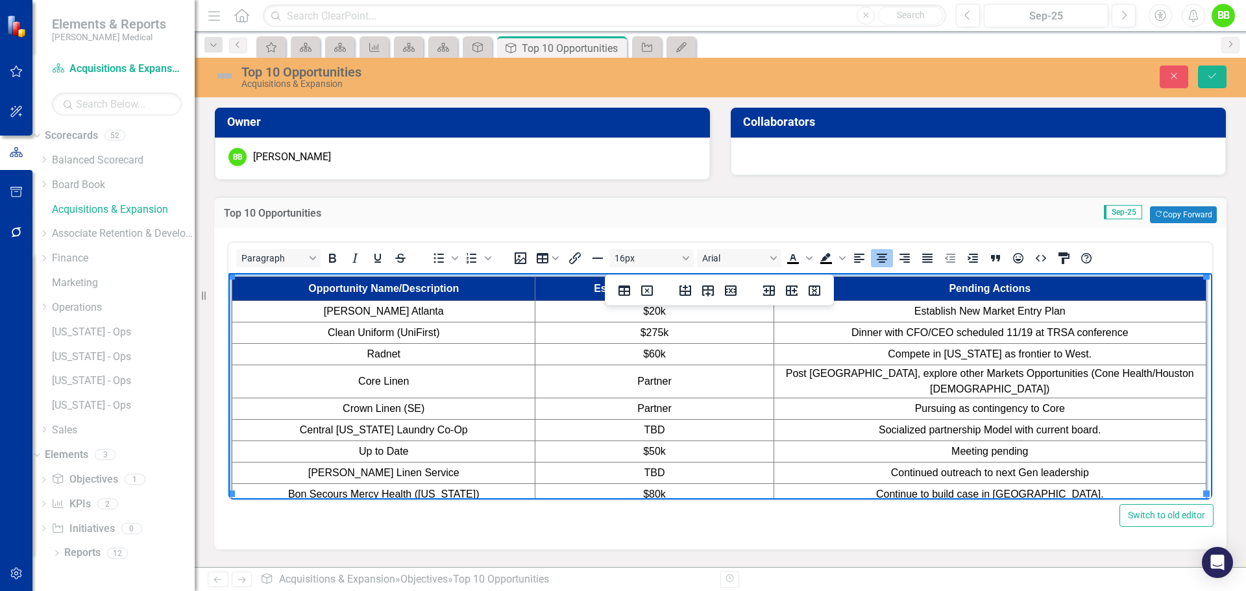
click at [1051, 399] on td "Pursuing as contingency to Core" at bounding box center [990, 409] width 432 height 21
drag, startPoint x: 1104, startPoint y: 399, endPoint x: 828, endPoint y: 402, distance: 275.9
click at [828, 402] on td "Pursuing as contingency to Core" at bounding box center [990, 409] width 432 height 21
drag, startPoint x: 676, startPoint y: 395, endPoint x: 613, endPoint y: 391, distance: 62.4
click at [613, 399] on td "Partner" at bounding box center [655, 409] width 238 height 21
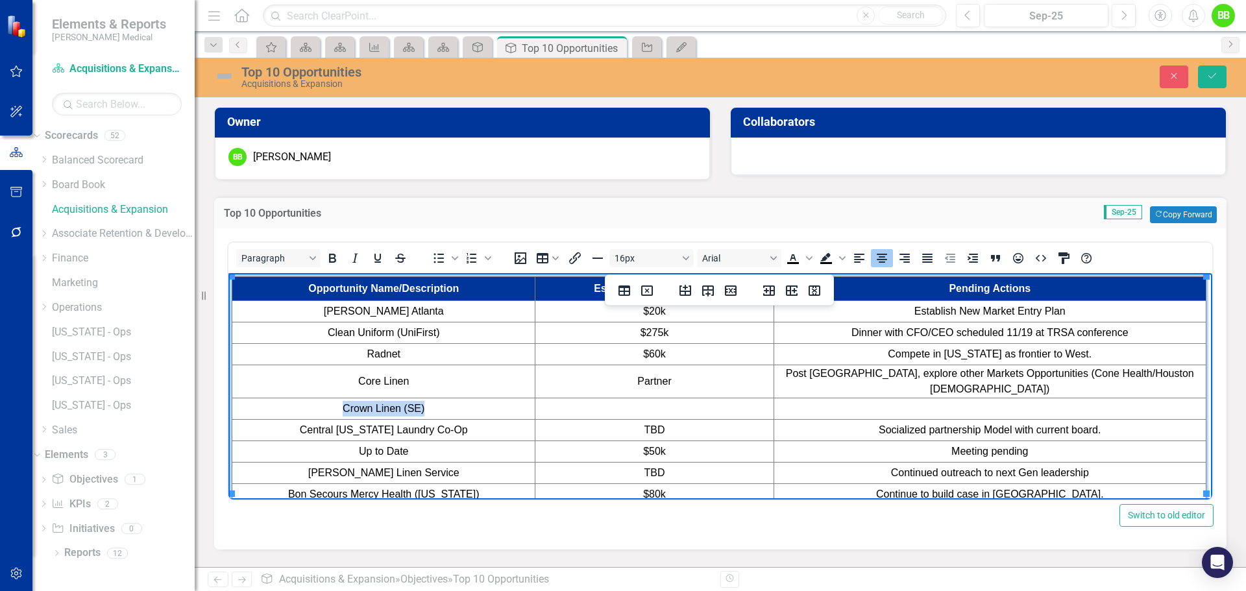
drag, startPoint x: 413, startPoint y: 394, endPoint x: 312, endPoint y: 395, distance: 101.9
click at [312, 399] on td "Crown Linen (SE)" at bounding box center [383, 409] width 303 height 21
click at [648, 399] on td "Rich Text Area. Press ALT-0 for help." at bounding box center [655, 409] width 238 height 21
click at [866, 399] on td "Rich Text Area. Press ALT-0 for help." at bounding box center [990, 409] width 432 height 21
drag, startPoint x: 1041, startPoint y: 439, endPoint x: 885, endPoint y: 439, distance: 155.8
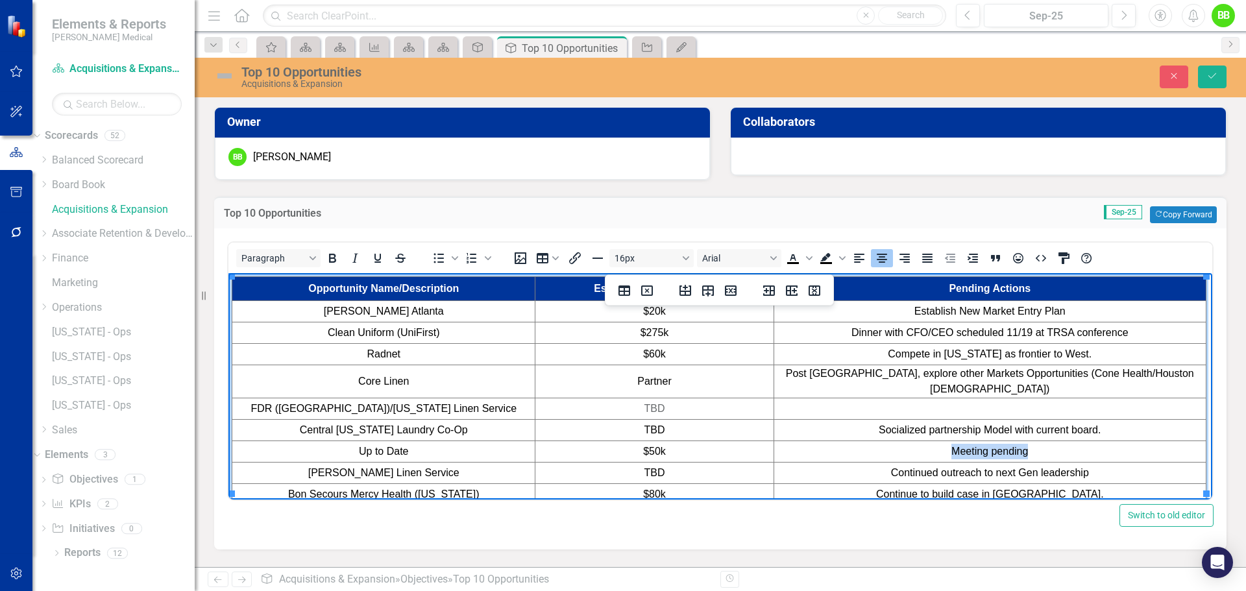
click at [885, 441] on td "Meeting pending" at bounding box center [990, 451] width 432 height 21
drag, startPoint x: 684, startPoint y: 440, endPoint x: 624, endPoint y: 440, distance: 60.4
click at [624, 441] on td "$50k" at bounding box center [655, 451] width 238 height 21
drag, startPoint x: 424, startPoint y: 439, endPoint x: 327, endPoint y: 437, distance: 96.8
click at [327, 441] on td "Up to Date" at bounding box center [383, 451] width 303 height 21
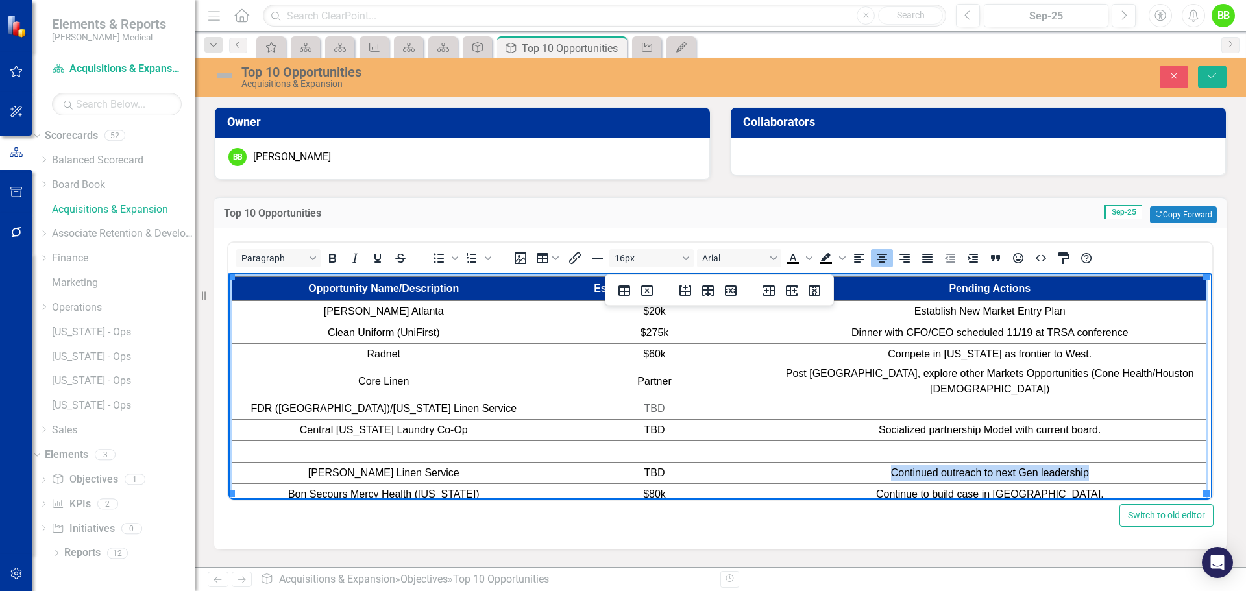
drag, startPoint x: 1097, startPoint y: 460, endPoint x: 893, endPoint y: 455, distance: 204.5
click at [893, 463] on td "Continued outreach to next Gen leadership" at bounding box center [990, 473] width 432 height 21
drag, startPoint x: 666, startPoint y: 462, endPoint x: 643, endPoint y: 462, distance: 23.4
click at [643, 463] on td "TBD" at bounding box center [655, 473] width 238 height 21
click at [1028, 467] on span "Continued outreach to next Gen leadership" at bounding box center [990, 472] width 198 height 11
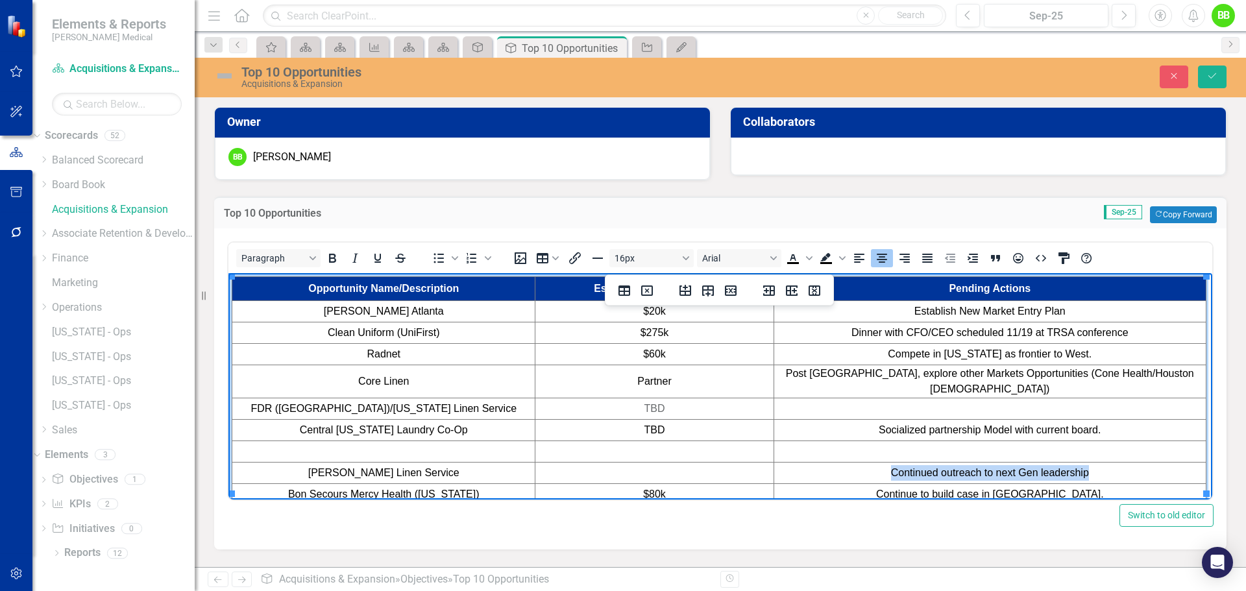
drag, startPoint x: 1101, startPoint y: 460, endPoint x: 893, endPoint y: 465, distance: 208.4
click at [893, 465] on td "Continued outreach to next Gen leadership" at bounding box center [990, 473] width 432 height 21
click at [665, 463] on td "Rich Text Area. Press ALT-0 for help." at bounding box center [655, 473] width 238 height 21
click at [970, 463] on td "Met 4 Gen leader; Engage non-family" at bounding box center [990, 473] width 432 height 21
click at [924, 467] on span "Met 4 Gen leader; Engage non-family" at bounding box center [990, 472] width 173 height 11
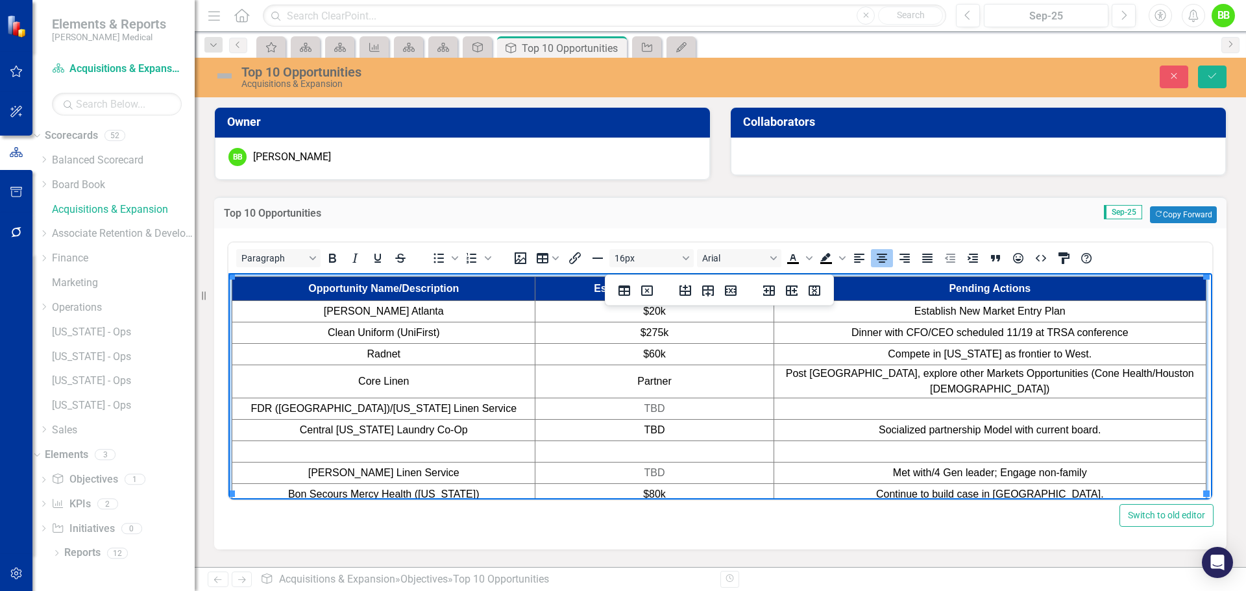
click at [1096, 463] on td "Met with/4 Gen leader; Engage non-family" at bounding box center [990, 473] width 432 height 21
click at [1085, 486] on td "Continue to build case in VA." at bounding box center [990, 494] width 432 height 21
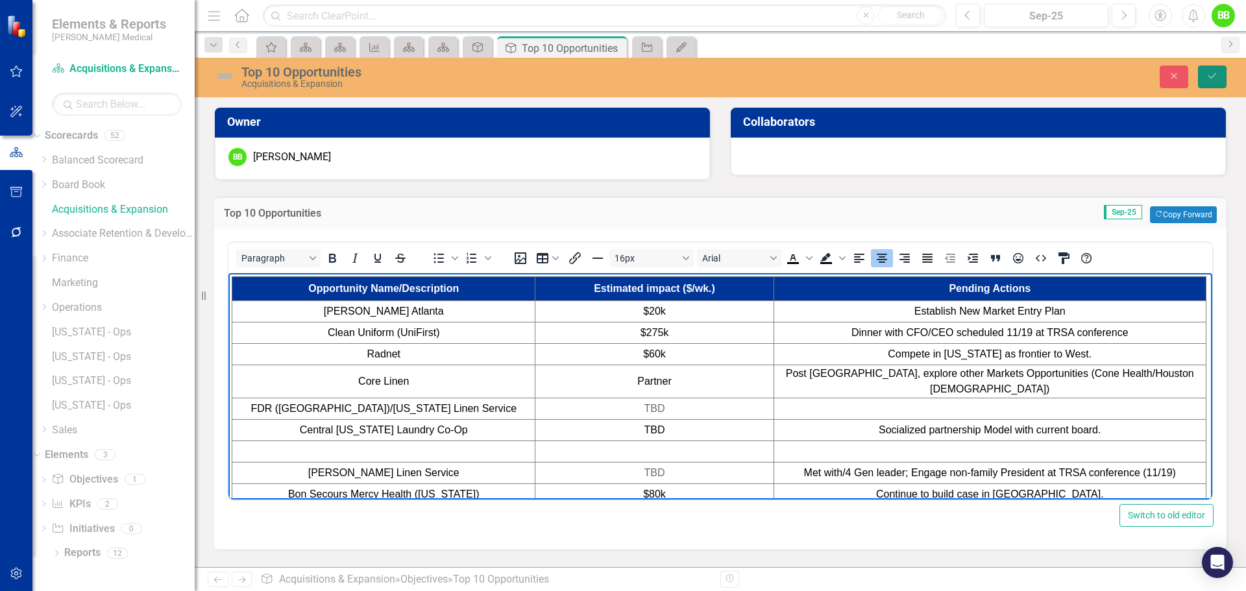
click at [1216, 69] on button "Save" at bounding box center [1212, 77] width 29 height 23
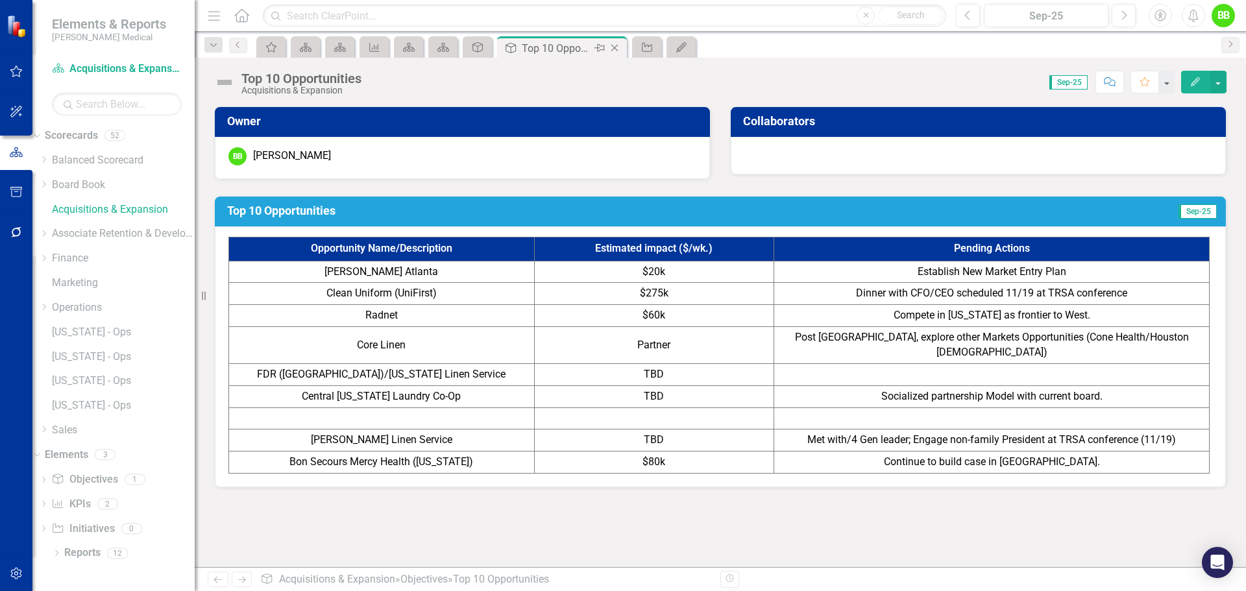
click at [613, 49] on icon at bounding box center [614, 48] width 7 height 7
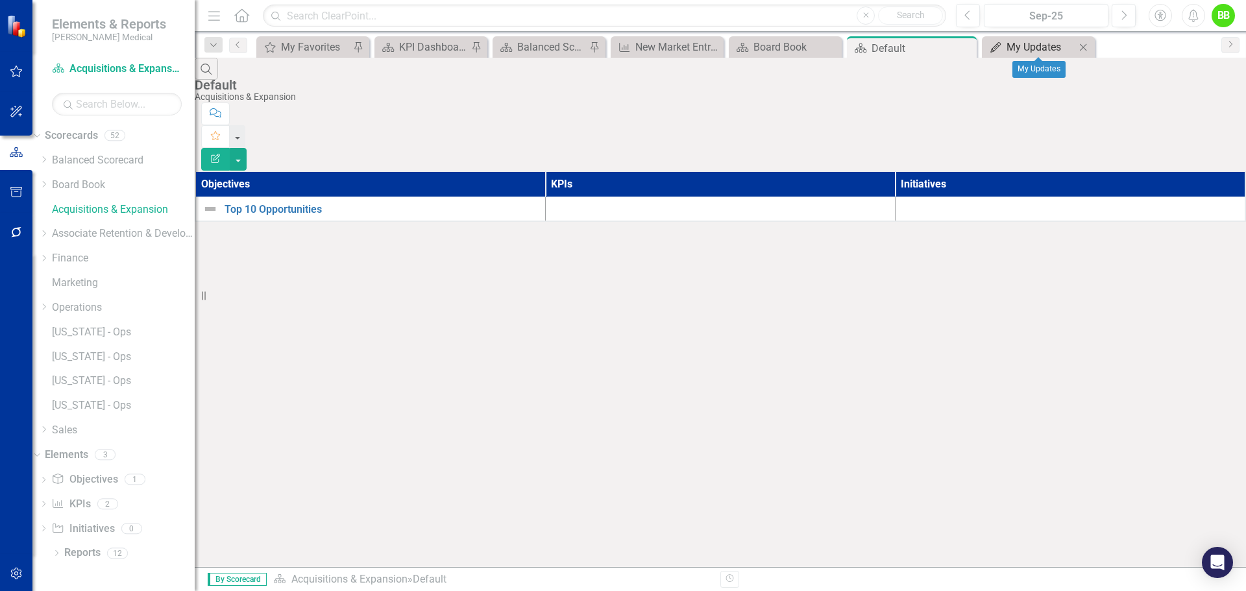
click at [1046, 45] on div "My Updates" at bounding box center [1041, 47] width 69 height 16
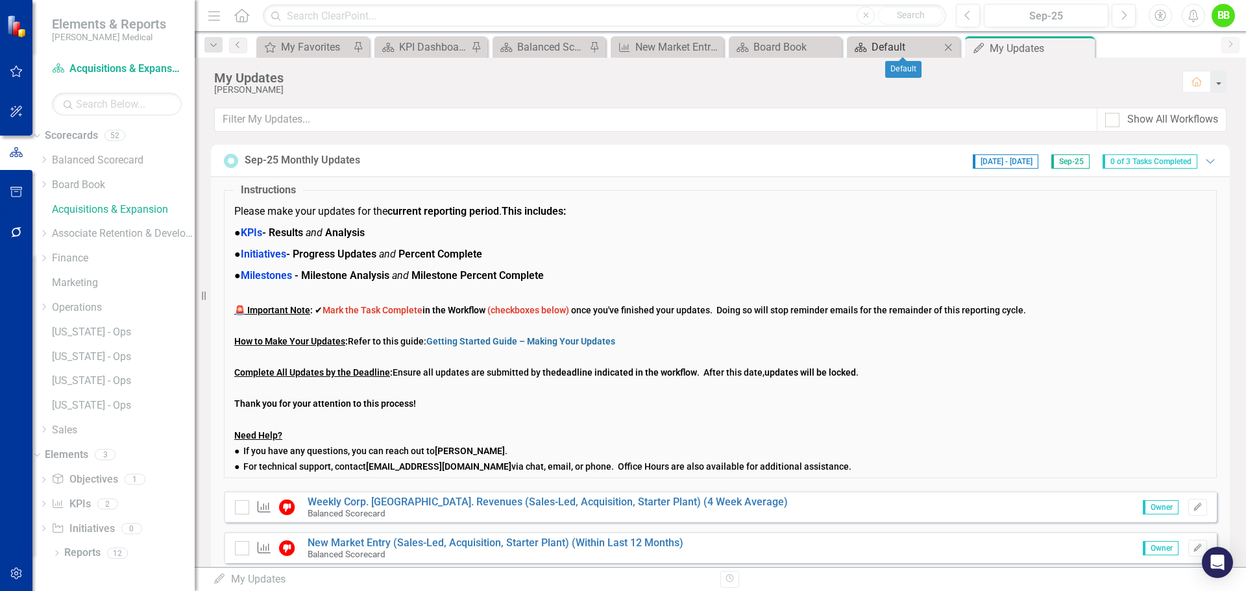
click at [921, 46] on div "Default" at bounding box center [906, 47] width 69 height 16
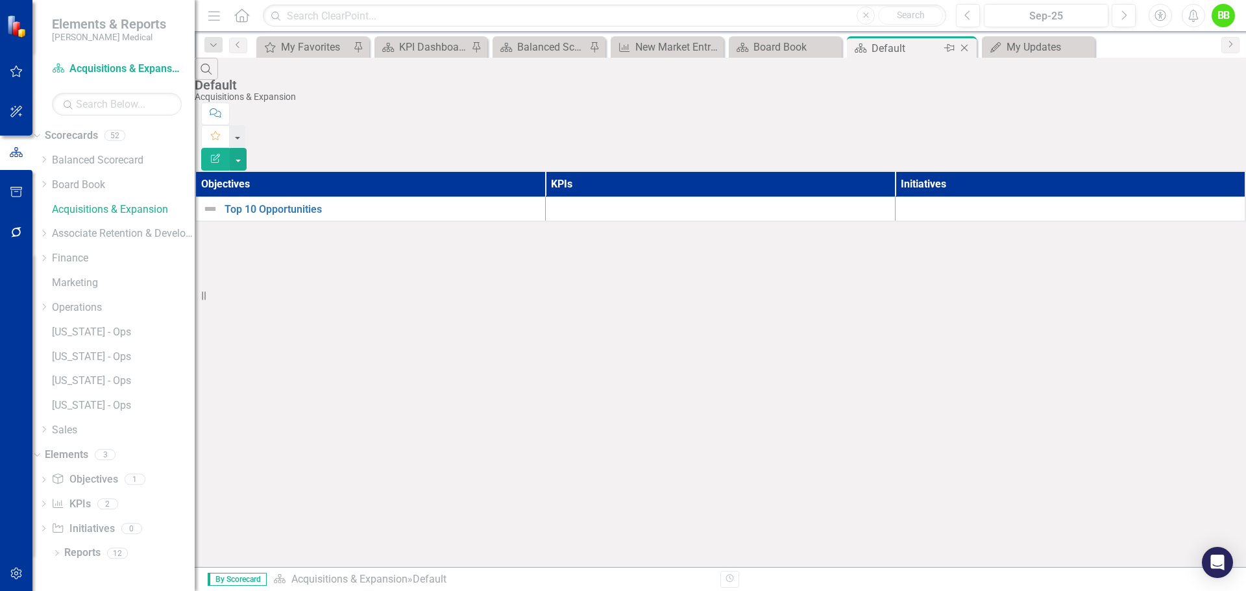
click at [968, 46] on icon "Close" at bounding box center [964, 48] width 13 height 10
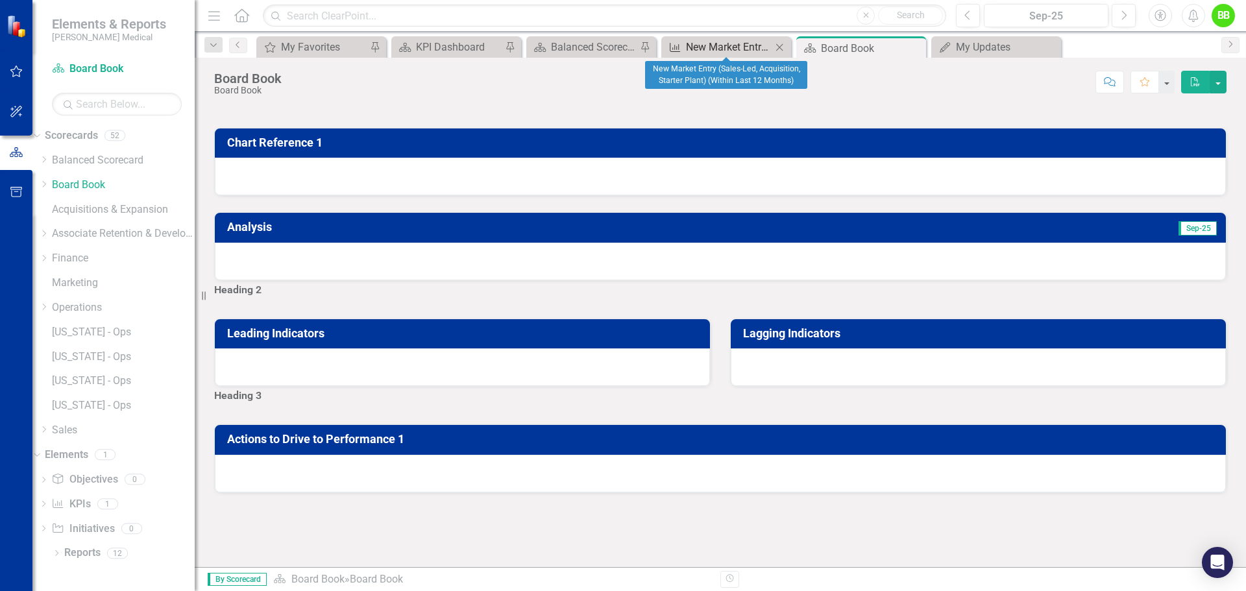
click at [757, 46] on div "New Market Entry (Sales-Led, Acquisition, Starter Plant) (Within Last 12 Months)" at bounding box center [729, 47] width 86 height 16
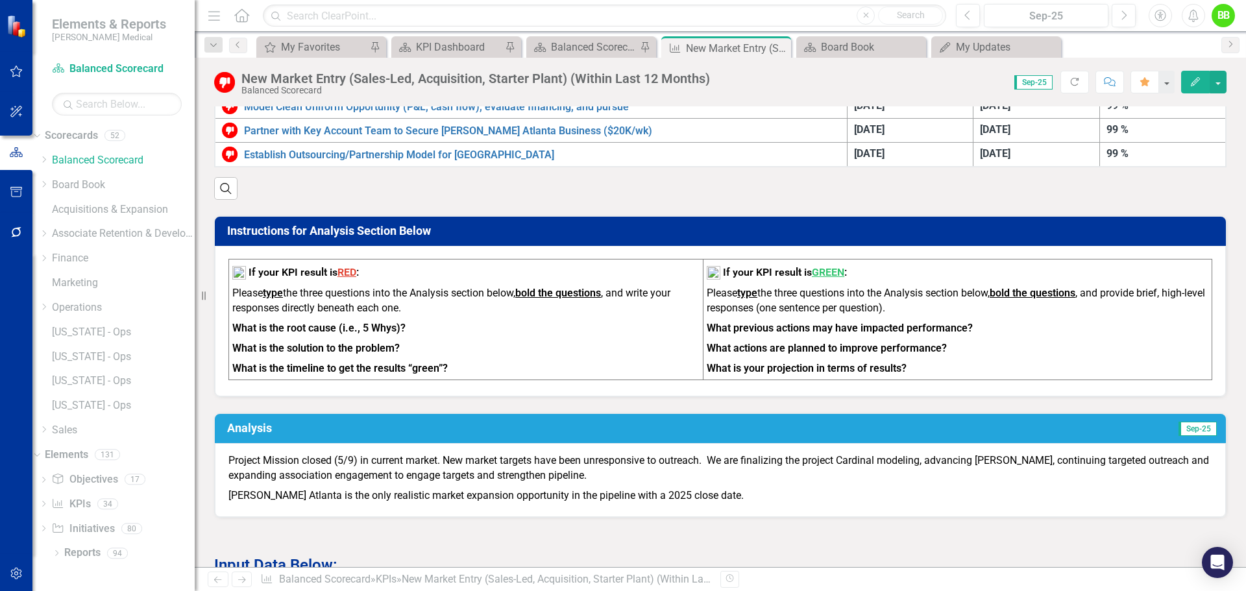
scroll to position [454, 0]
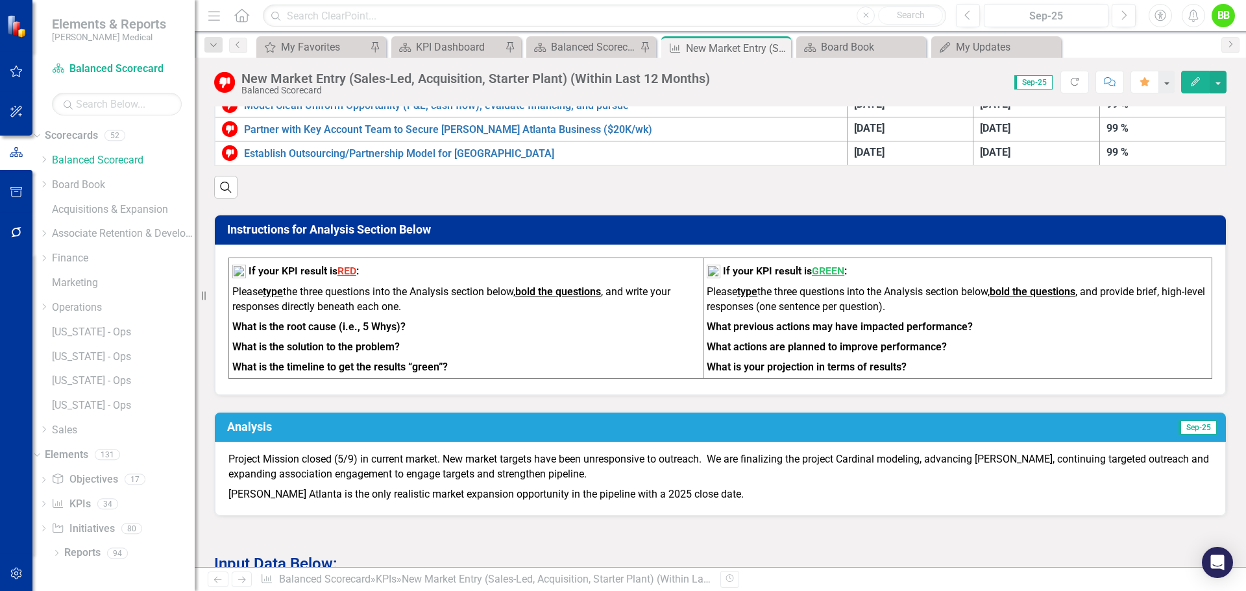
click at [549, 485] on p "Project Mission closed (5/9) in current market. New market targets have been un…" at bounding box center [720, 468] width 984 height 32
click at [504, 499] on p "[PERSON_NAME] Atlanta is the only realistic market expansion opportunity in the…" at bounding box center [720, 494] width 984 height 18
click at [675, 499] on p "[PERSON_NAME] Atlanta is the only realistic market expansion opportunity in the…" at bounding box center [720, 494] width 984 height 18
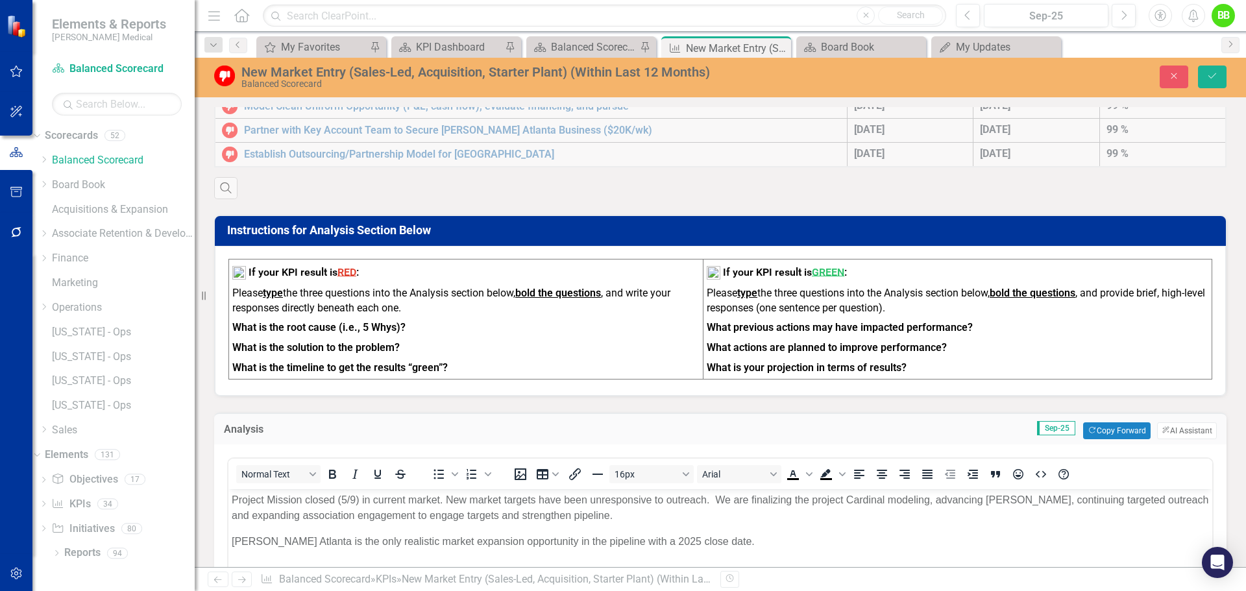
scroll to position [0, 0]
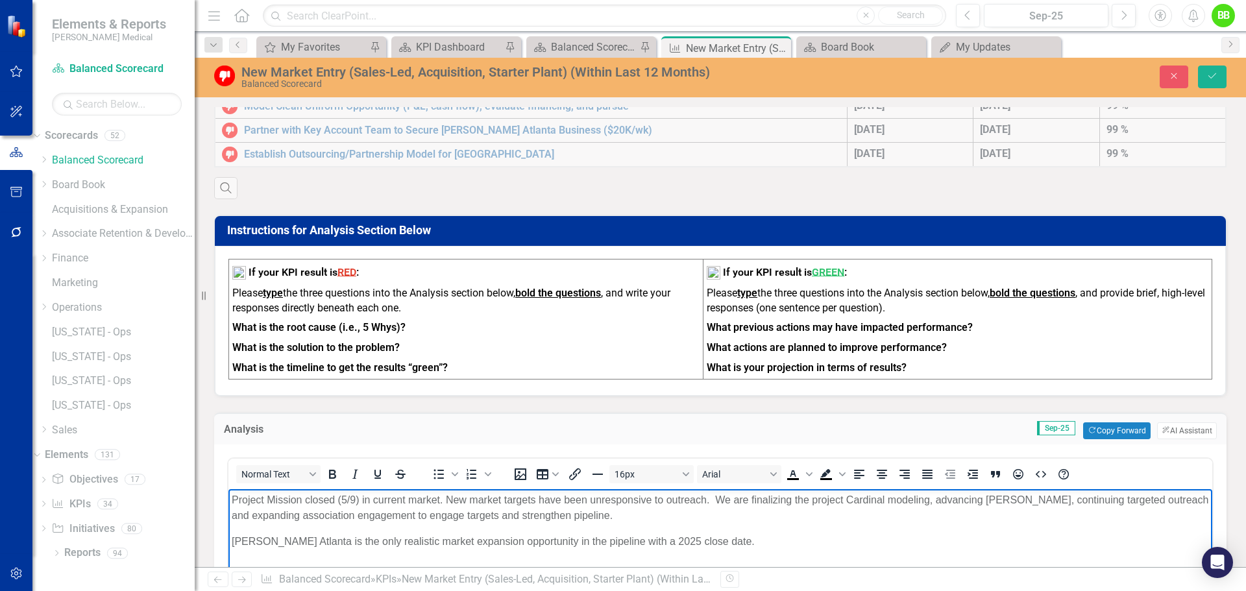
click at [613, 539] on p "[PERSON_NAME] Atlanta is the only realistic market expansion opportunity in the…" at bounding box center [721, 542] width 978 height 16
click at [696, 540] on p "[PERSON_NAME] Atlanta is the only realistic market expansion opportunity in the…" at bounding box center [721, 542] width 978 height 16
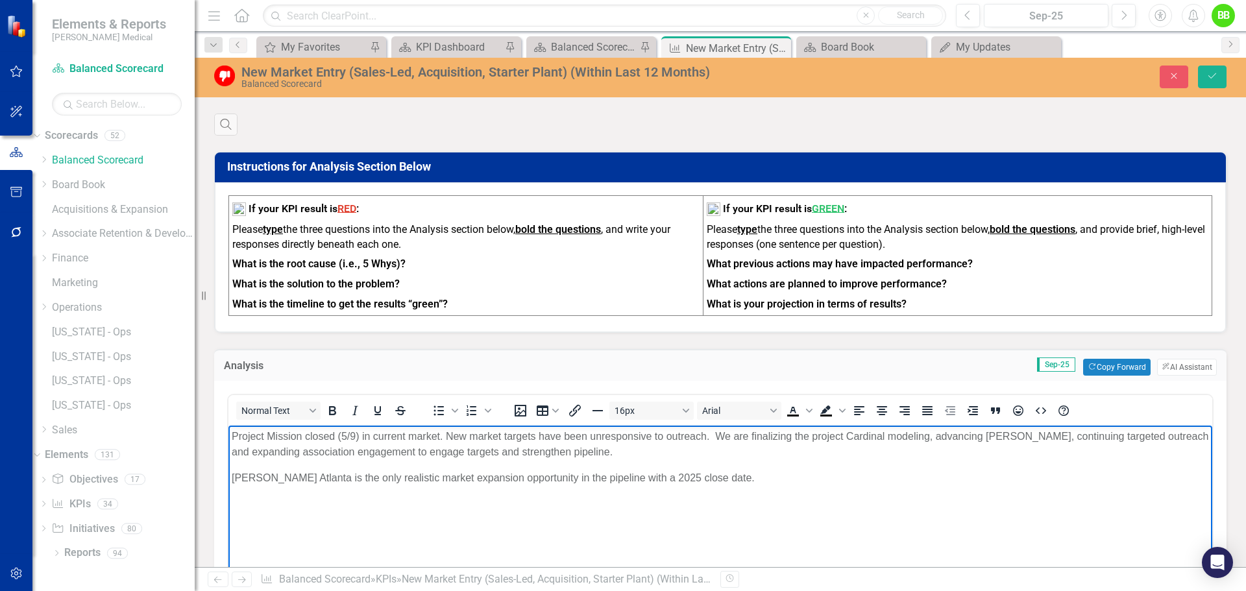
scroll to position [519, 0]
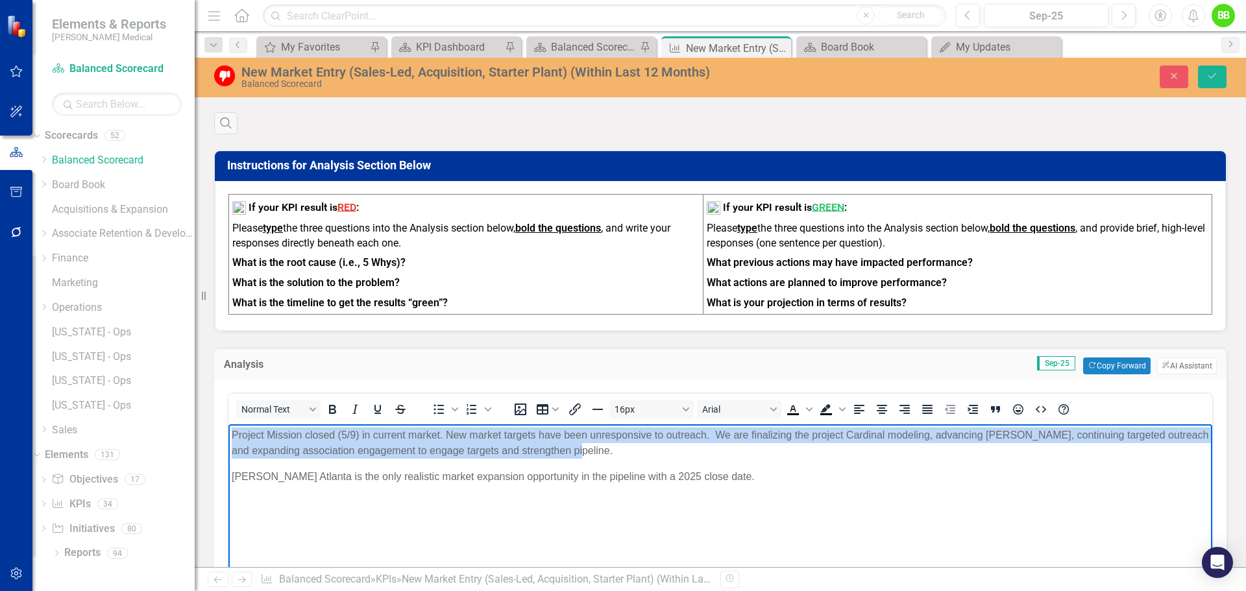
drag, startPoint x: 569, startPoint y: 447, endPoint x: 454, endPoint y: 867, distance: 435.6
click at [228, 432] on html "Project Mission closed (5/9) in current market. New market targets have been un…" at bounding box center [720, 521] width 984 height 195
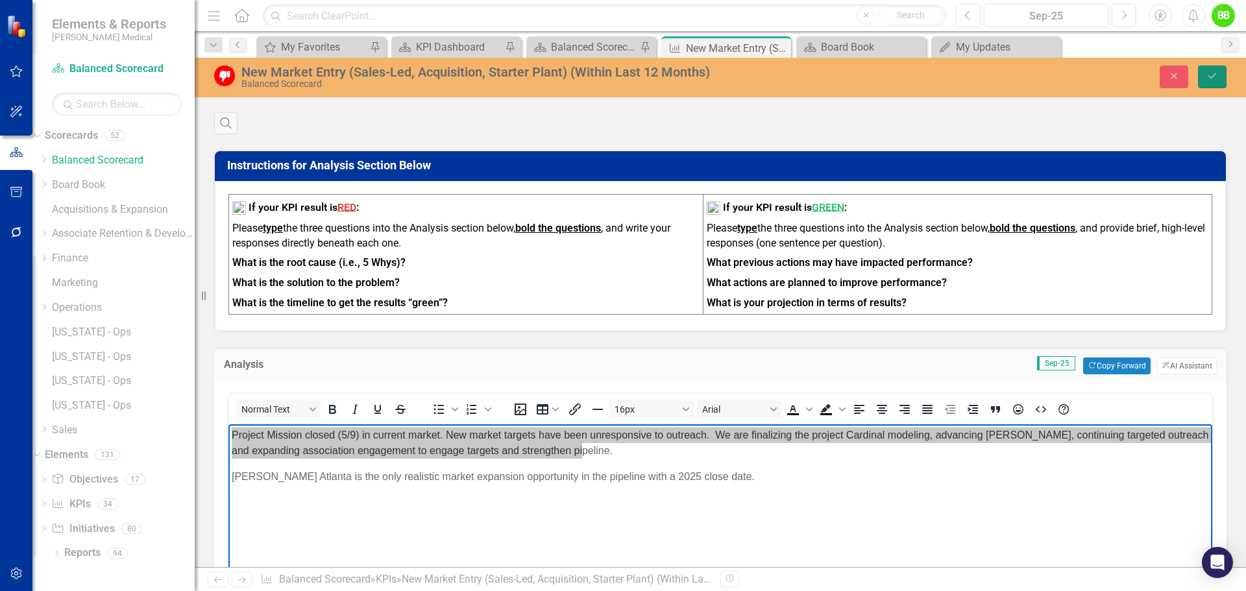
click at [1211, 74] on icon "Save" at bounding box center [1213, 75] width 12 height 9
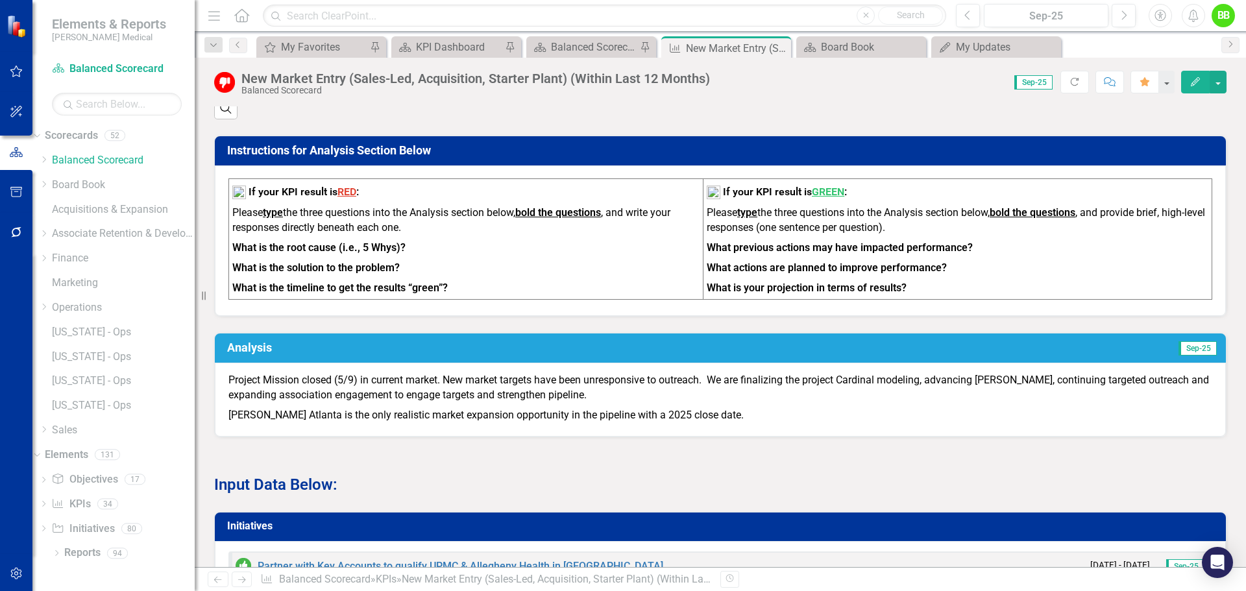
scroll to position [584, 0]
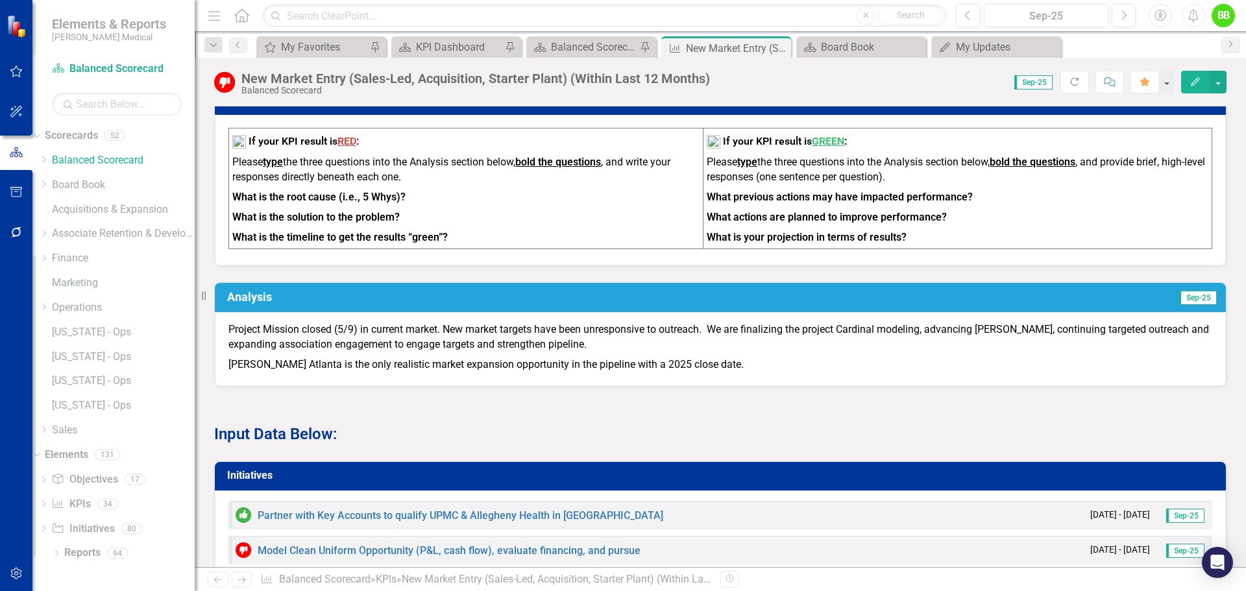
click at [341, 342] on p "Project Mission closed (5/9) in current market. New market targets have been un…" at bounding box center [720, 339] width 984 height 32
click at [708, 336] on p "Project Mission closed (5/9) in current market. New market targets have been un…" at bounding box center [720, 339] width 984 height 32
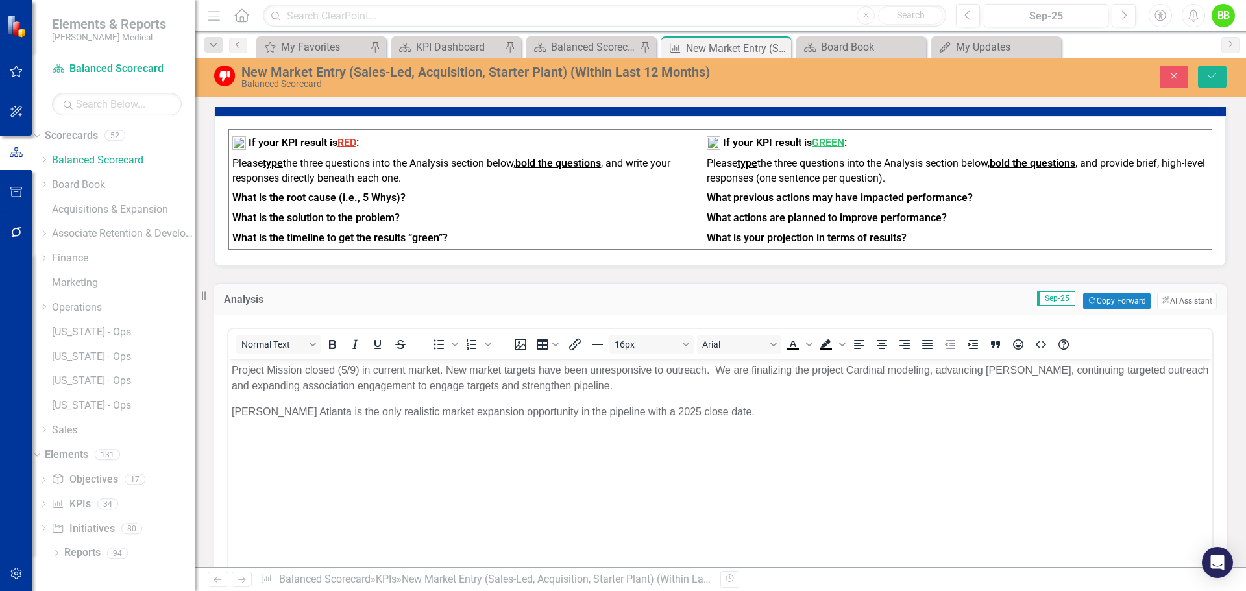
scroll to position [0, 0]
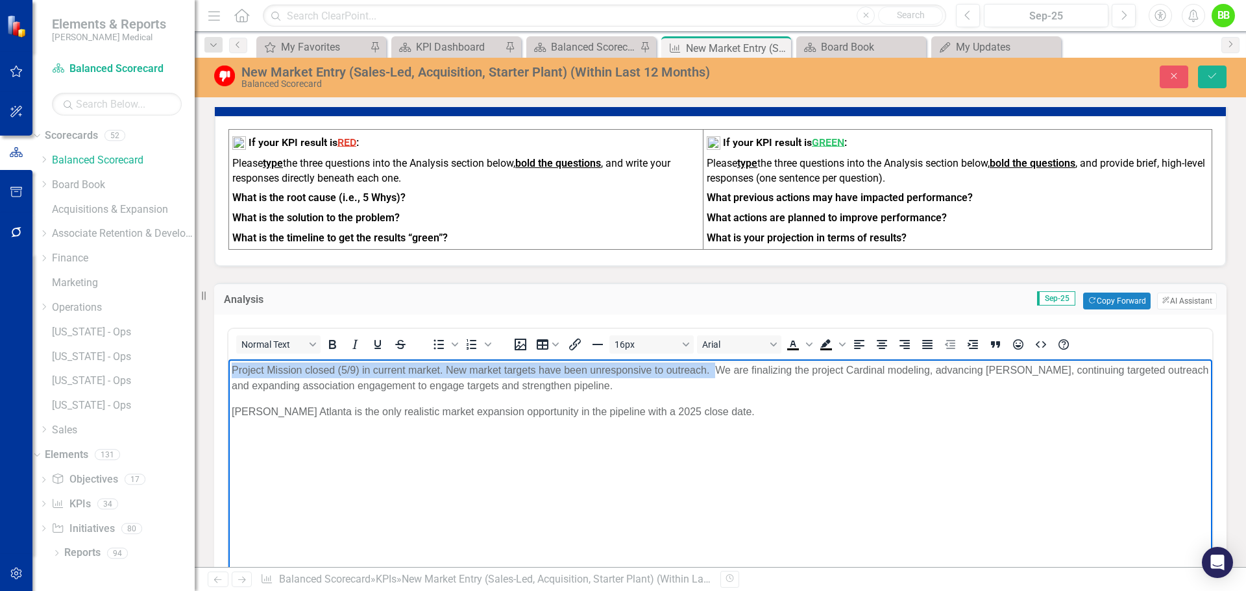
drag, startPoint x: 716, startPoint y: 369, endPoint x: 214, endPoint y: 364, distance: 502.4
click at [228, 364] on html "Project Mission closed (5/9) in current market. New market targets have been un…" at bounding box center [720, 456] width 984 height 195
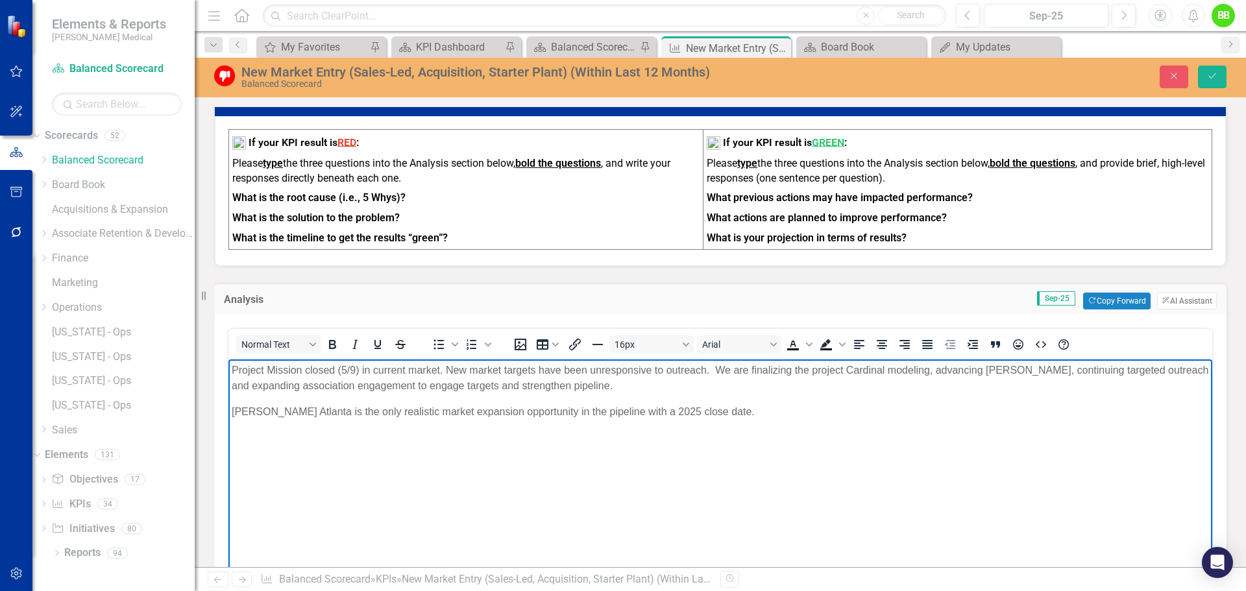
click at [578, 394] on body "Project Mission closed (5/9) in current market. New market targets have been un…" at bounding box center [720, 456] width 984 height 195
drag, startPoint x: 600, startPoint y: 384, endPoint x: 553, endPoint y: 384, distance: 46.7
click at [553, 384] on p "Project Mission closed (5/9) in current market. New market targets have been un…" at bounding box center [721, 377] width 978 height 31
click at [710, 414] on p "[PERSON_NAME] Atlanta is the only realistic market expansion opportunity in the…" at bounding box center [721, 412] width 978 height 16
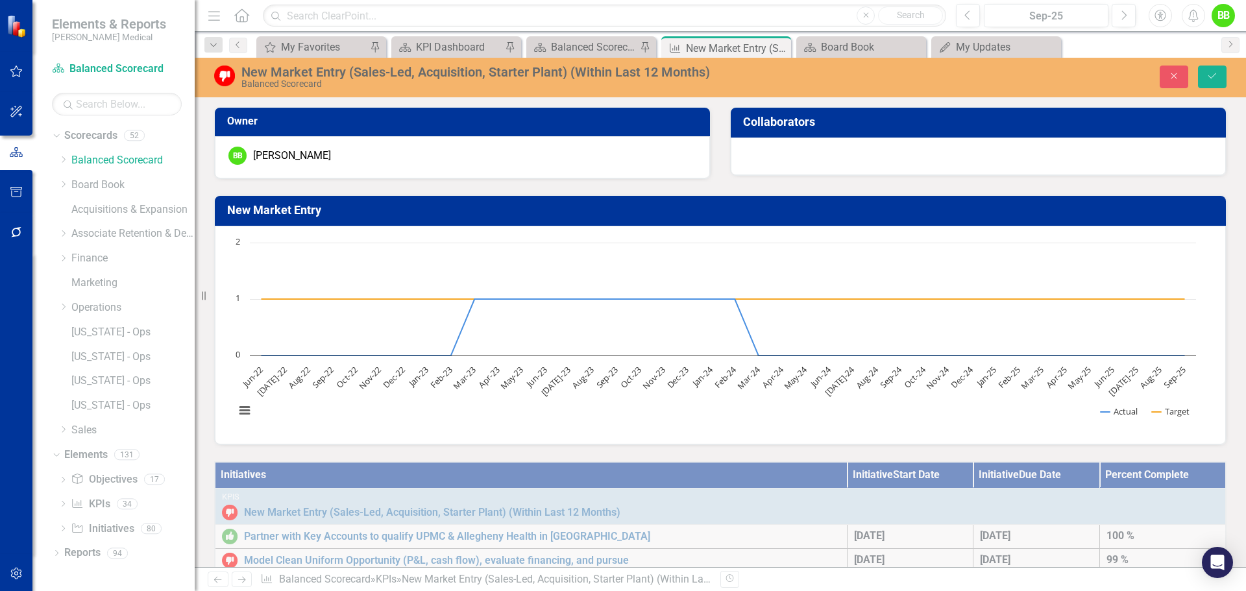
scroll to position [584, 0]
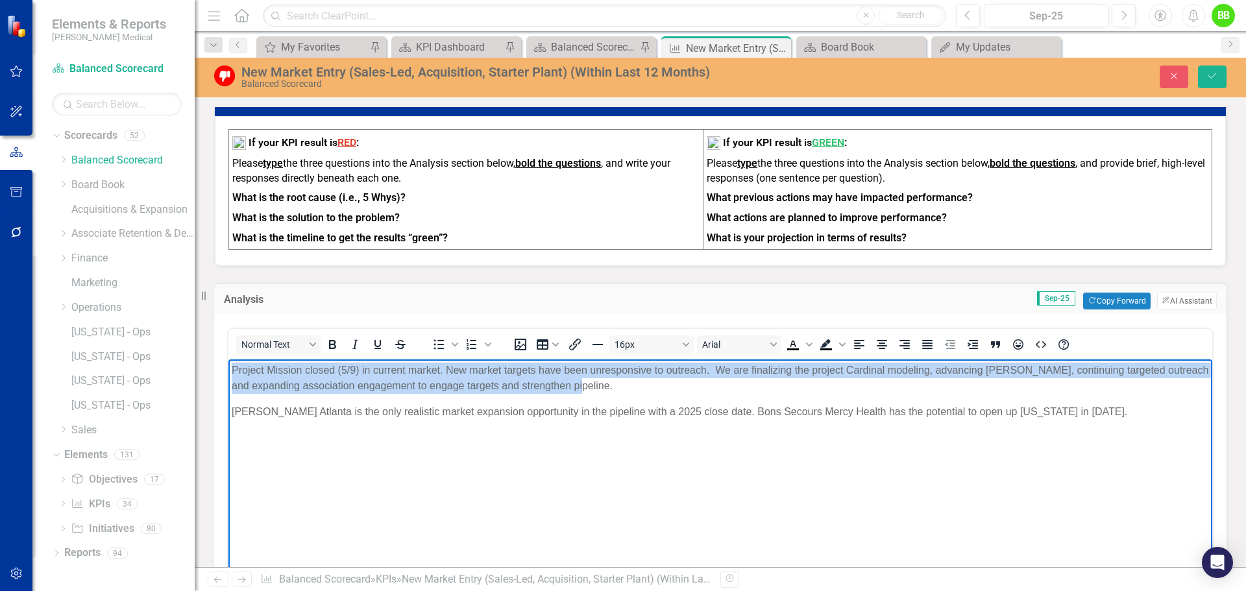
drag, startPoint x: 593, startPoint y: 386, endPoint x: 446, endPoint y: 739, distance: 381.8
click at [228, 371] on html "Project Mission closed (5/9) in current market. New market targets have been un…" at bounding box center [720, 456] width 984 height 195
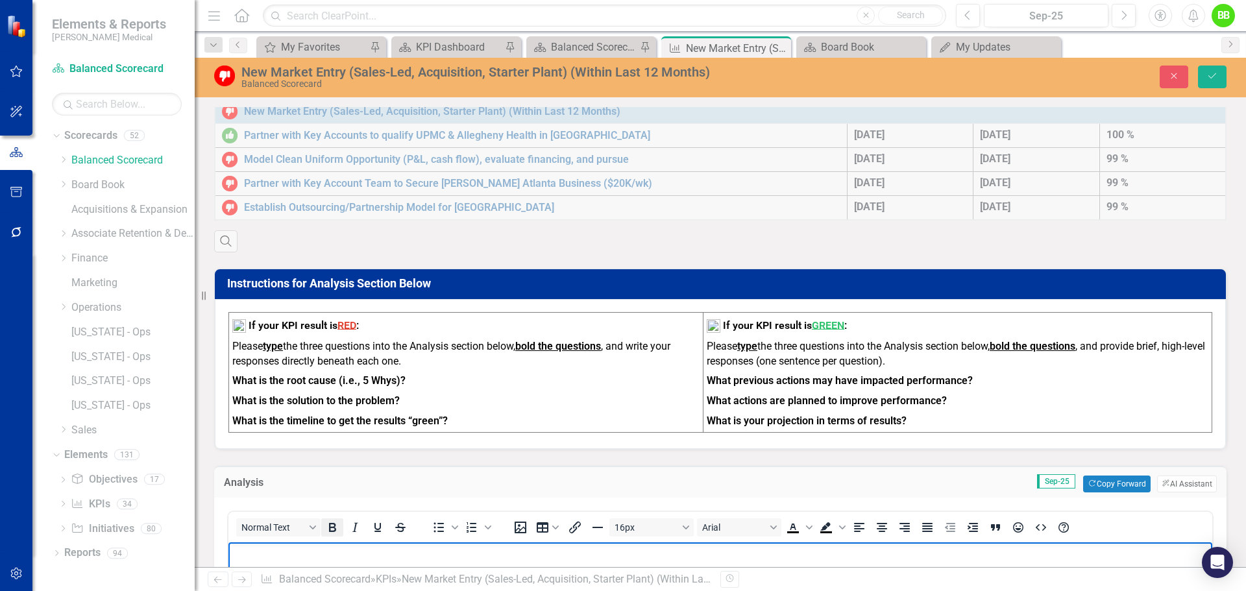
scroll to position [519, 0]
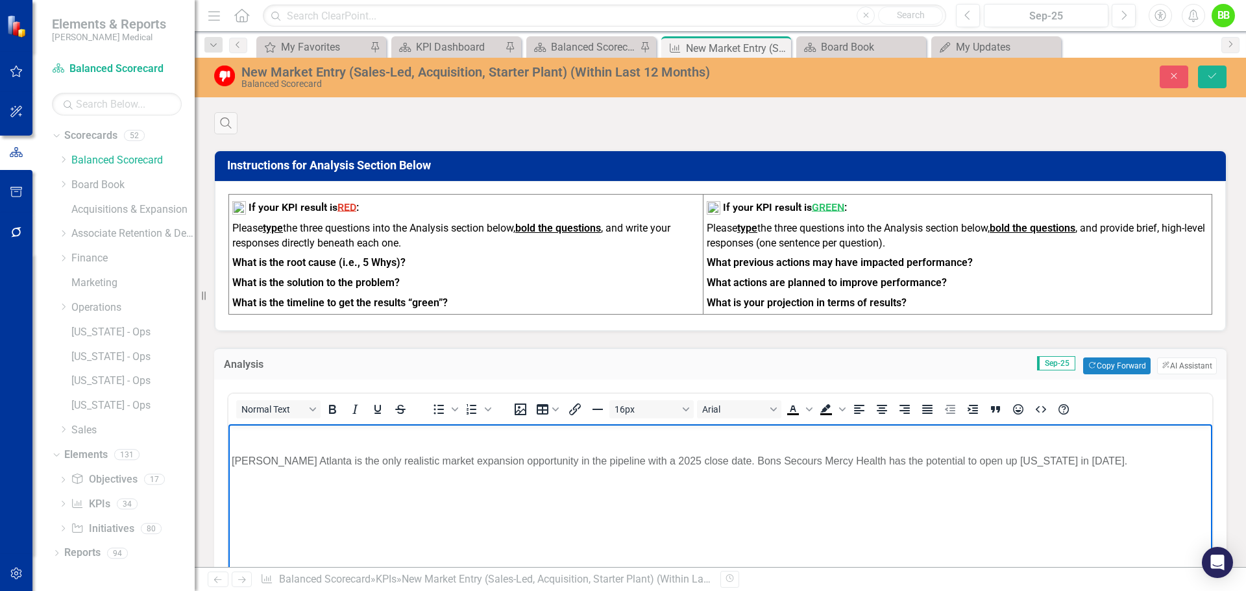
click at [245, 434] on p "Rich Text Area. Press ALT-0 for help." at bounding box center [721, 435] width 978 height 16
drag, startPoint x: 331, startPoint y: 438, endPoint x: 227, endPoint y: 436, distance: 104.5
click at [228, 436] on html "Focus on Acquisition Kaiser Atlanta is the only realistic market expansion oppo…" at bounding box center [720, 521] width 984 height 195
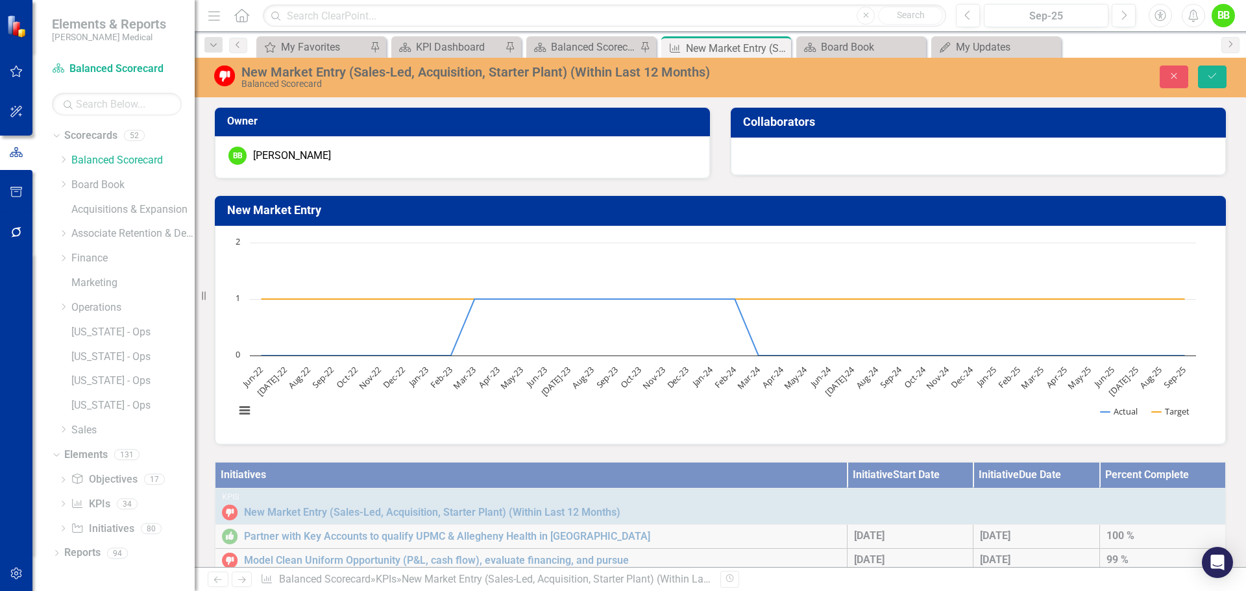
scroll to position [519, 0]
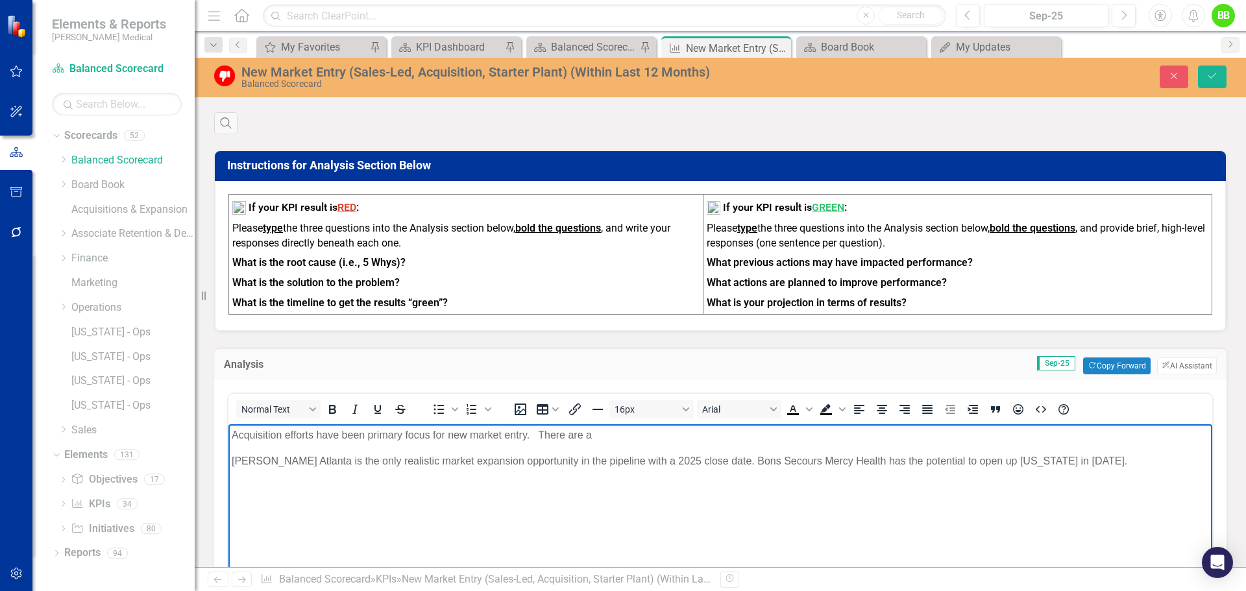
click at [603, 436] on p "Acquisition efforts have been primary focus for new market entry. There are a" at bounding box center [721, 435] width 978 height 16
drag, startPoint x: 603, startPoint y: 431, endPoint x: 547, endPoint y: 434, distance: 56.5
click at [547, 434] on p "Acquisition efforts have been primary focus for new market entry. There are a" at bounding box center [721, 435] width 978 height 16
click at [852, 430] on p "Acquisition efforts have been primary focus for new market entry. Our efforts a…" at bounding box center [721, 435] width 978 height 16
drag, startPoint x: 855, startPoint y: 432, endPoint x: 820, endPoint y: 430, distance: 35.1
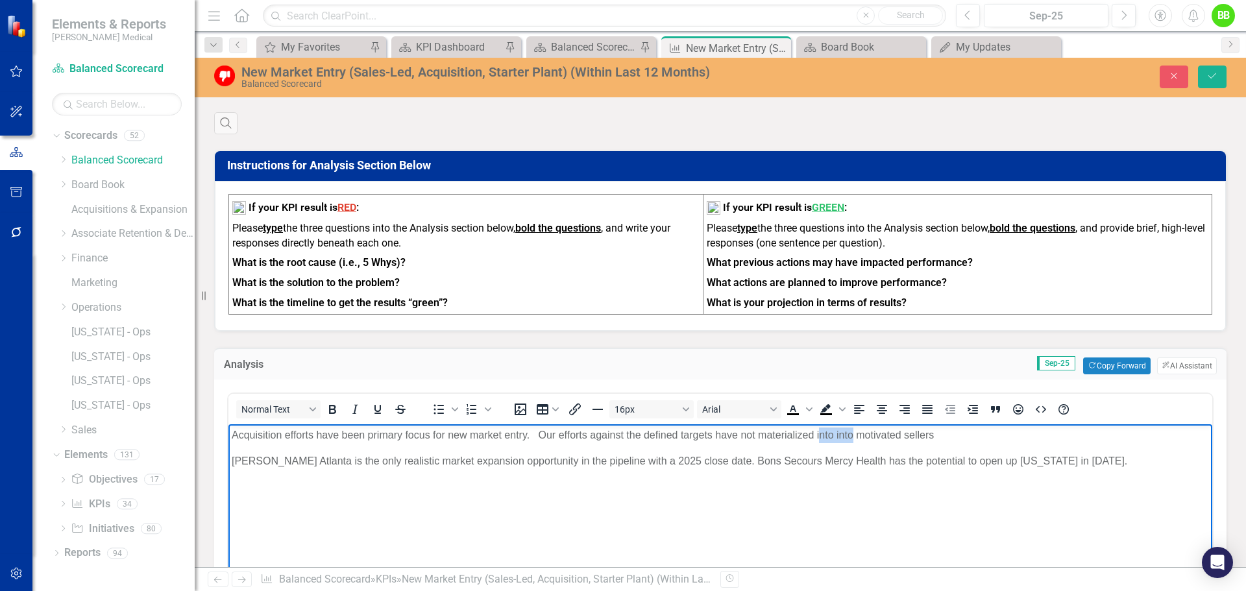
click at [820, 430] on p "Acquisition efforts have been primary focus for new market entry. Our efforts a…" at bounding box center [721, 435] width 978 height 16
click at [899, 433] on p "Acquisition efforts have been primary focus for new market entry. Our efforts a…" at bounding box center [721, 435] width 978 height 16
